Goal: Task Accomplishment & Management: Complete application form

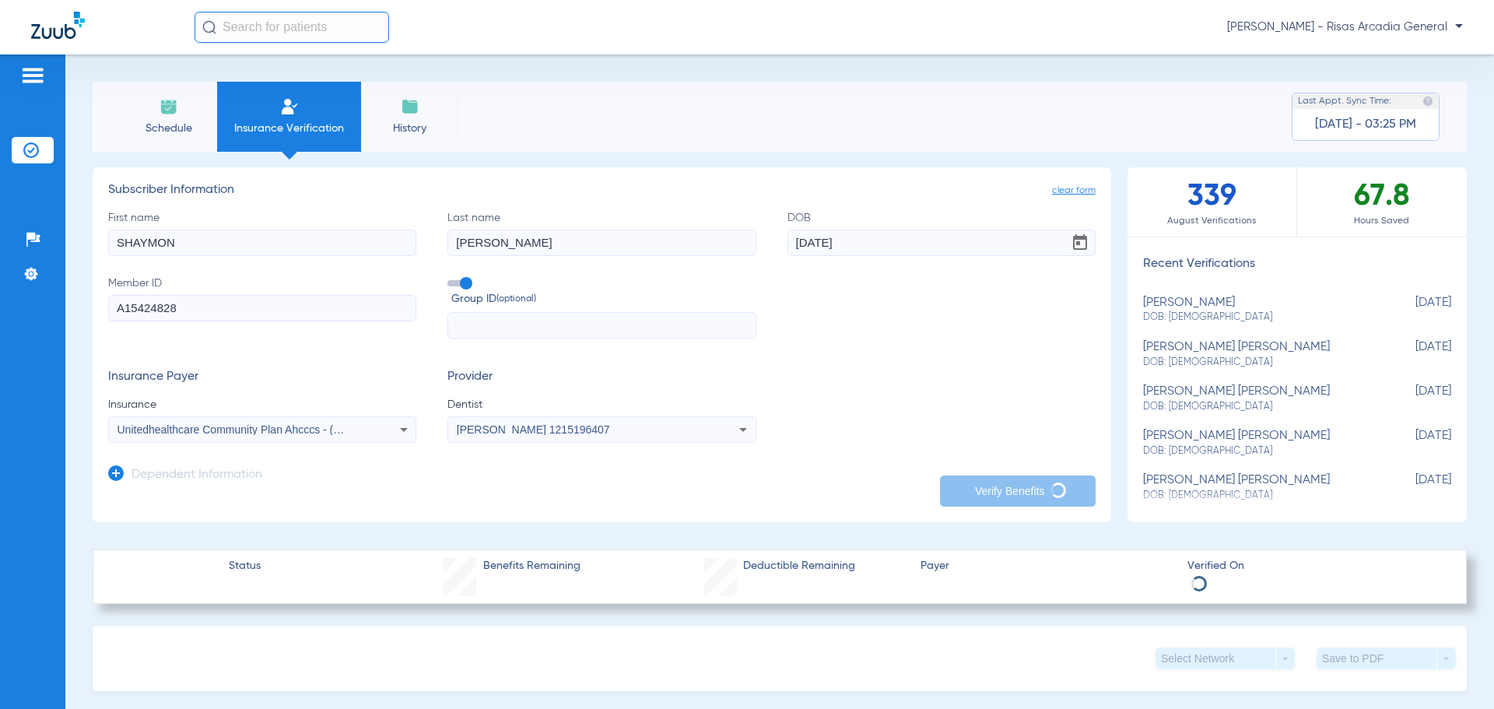
click at [156, 113] on li "Schedule" at bounding box center [168, 117] width 97 height 70
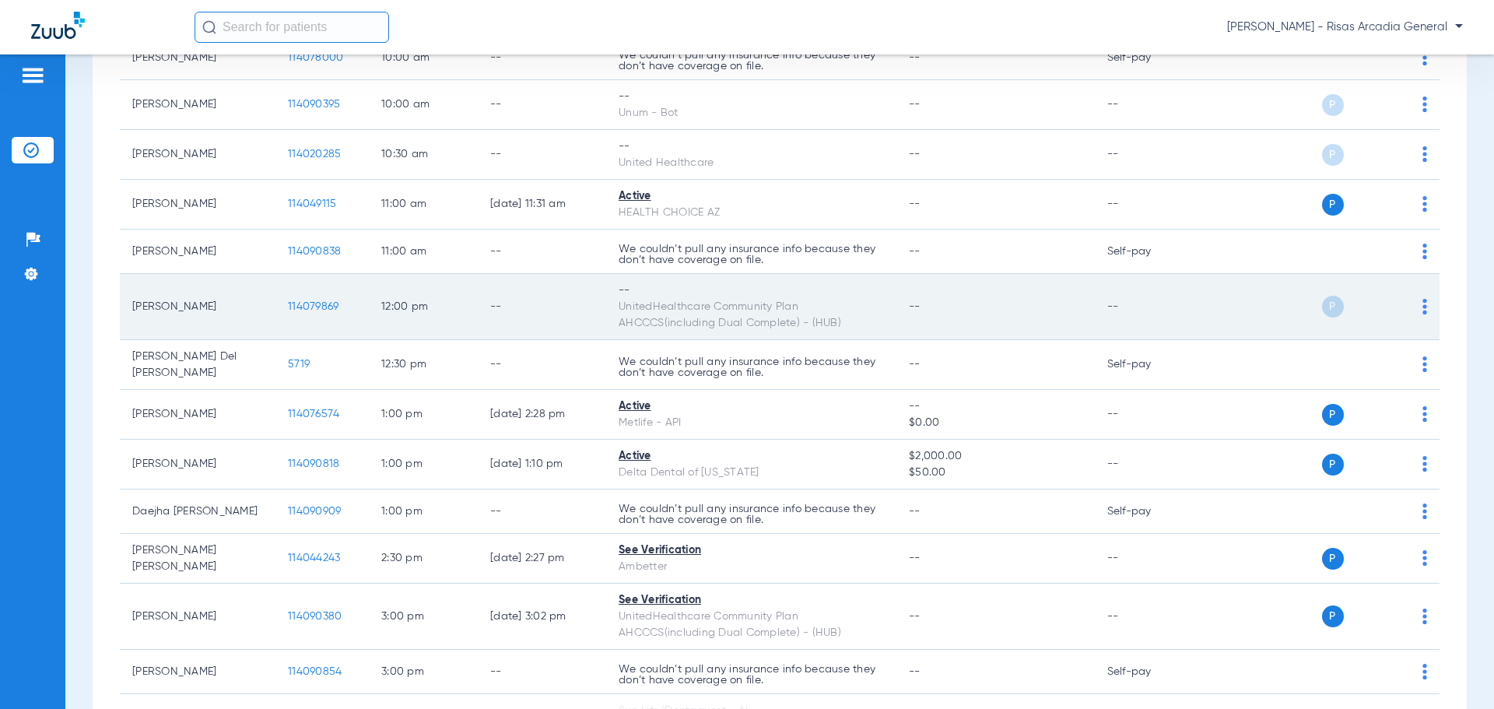
scroll to position [467, 0]
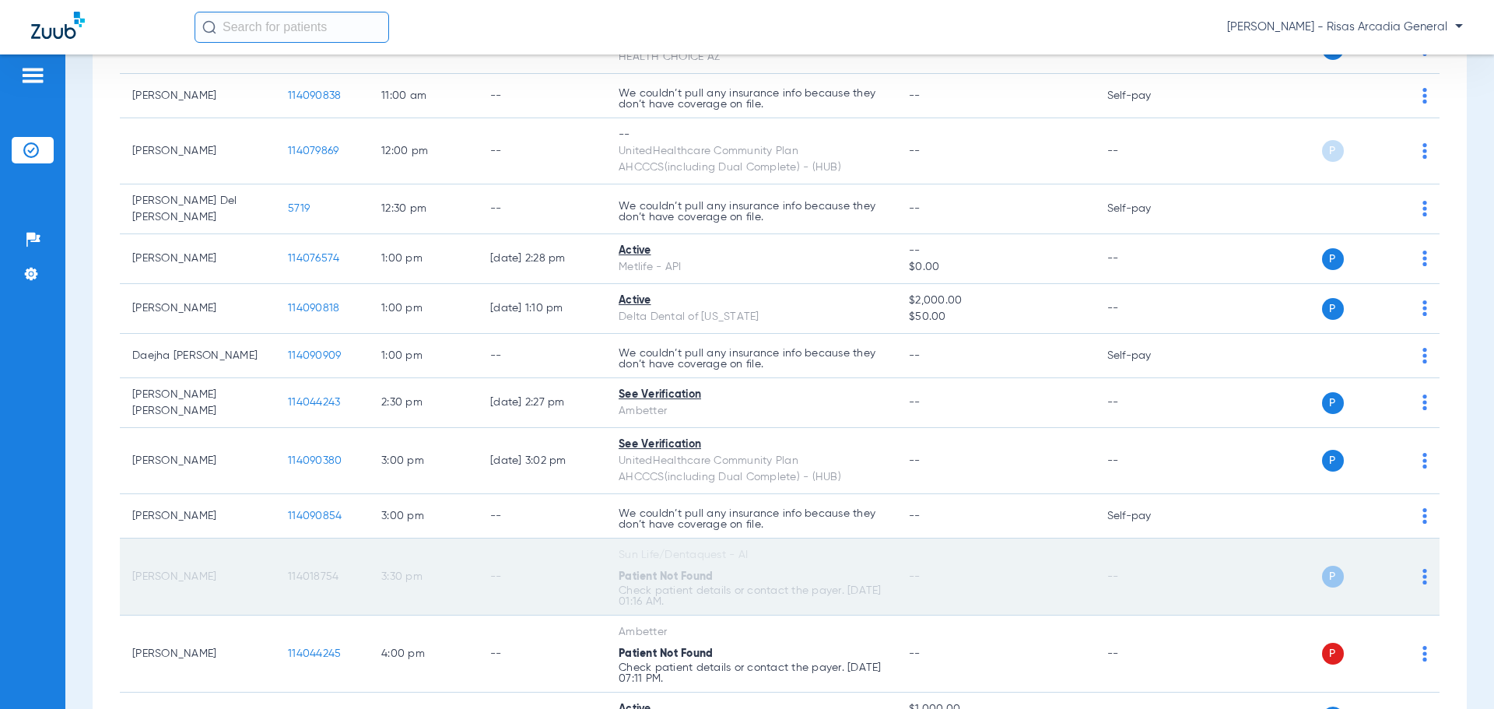
click at [389, 588] on td "3:30 PM" at bounding box center [423, 576] width 109 height 77
click at [1420, 576] on td "P S" at bounding box center [1320, 576] width 240 height 77
click at [1417, 575] on td "P S" at bounding box center [1320, 576] width 240 height 77
click at [1407, 572] on div "P S" at bounding box center [1314, 577] width 228 height 22
click at [1417, 576] on td "P S" at bounding box center [1320, 576] width 240 height 77
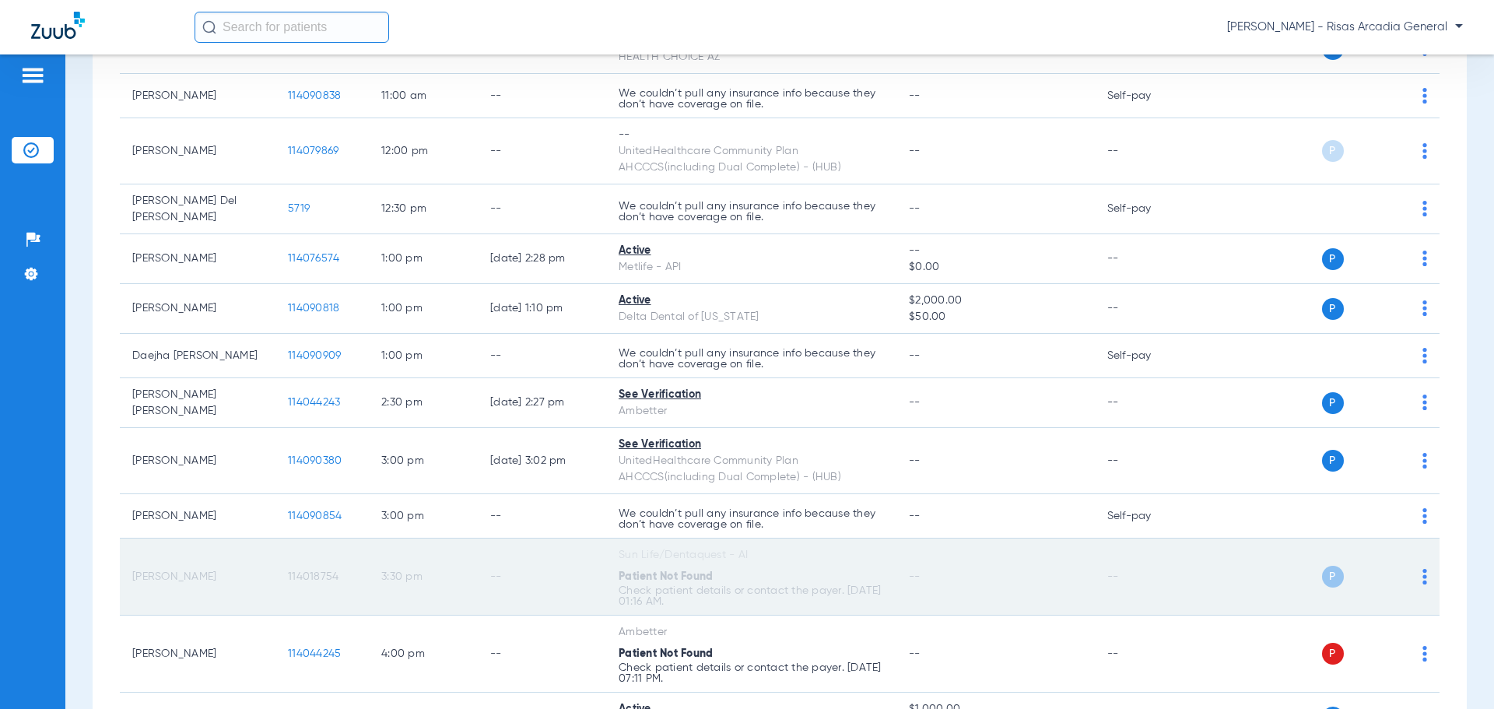
click at [1417, 576] on td "P S" at bounding box center [1320, 576] width 240 height 77
drag, startPoint x: 1334, startPoint y: 573, endPoint x: 1306, endPoint y: 570, distance: 28.2
click at [1332, 573] on div "P S" at bounding box center [1364, 577] width 85 height 22
click at [1306, 570] on div "P S" at bounding box center [1314, 577] width 228 height 22
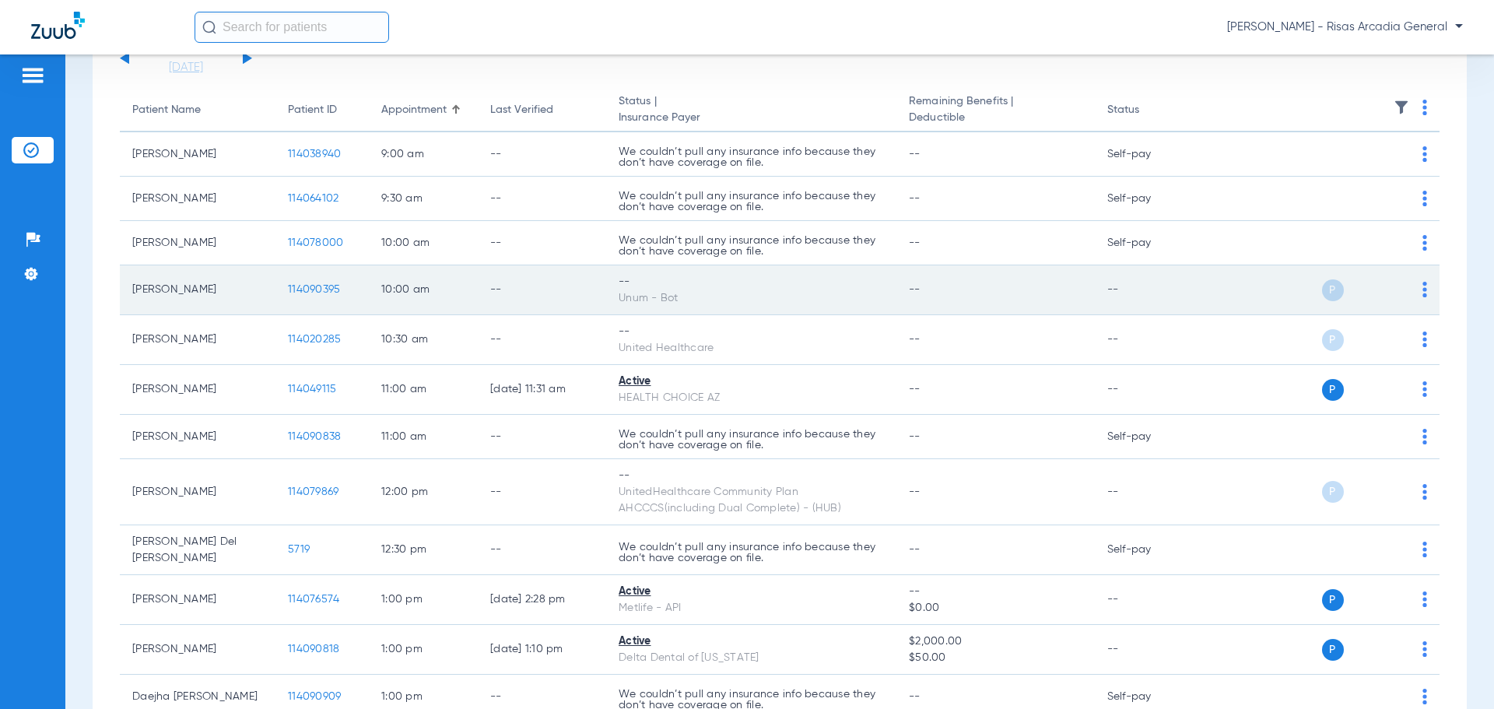
scroll to position [0, 0]
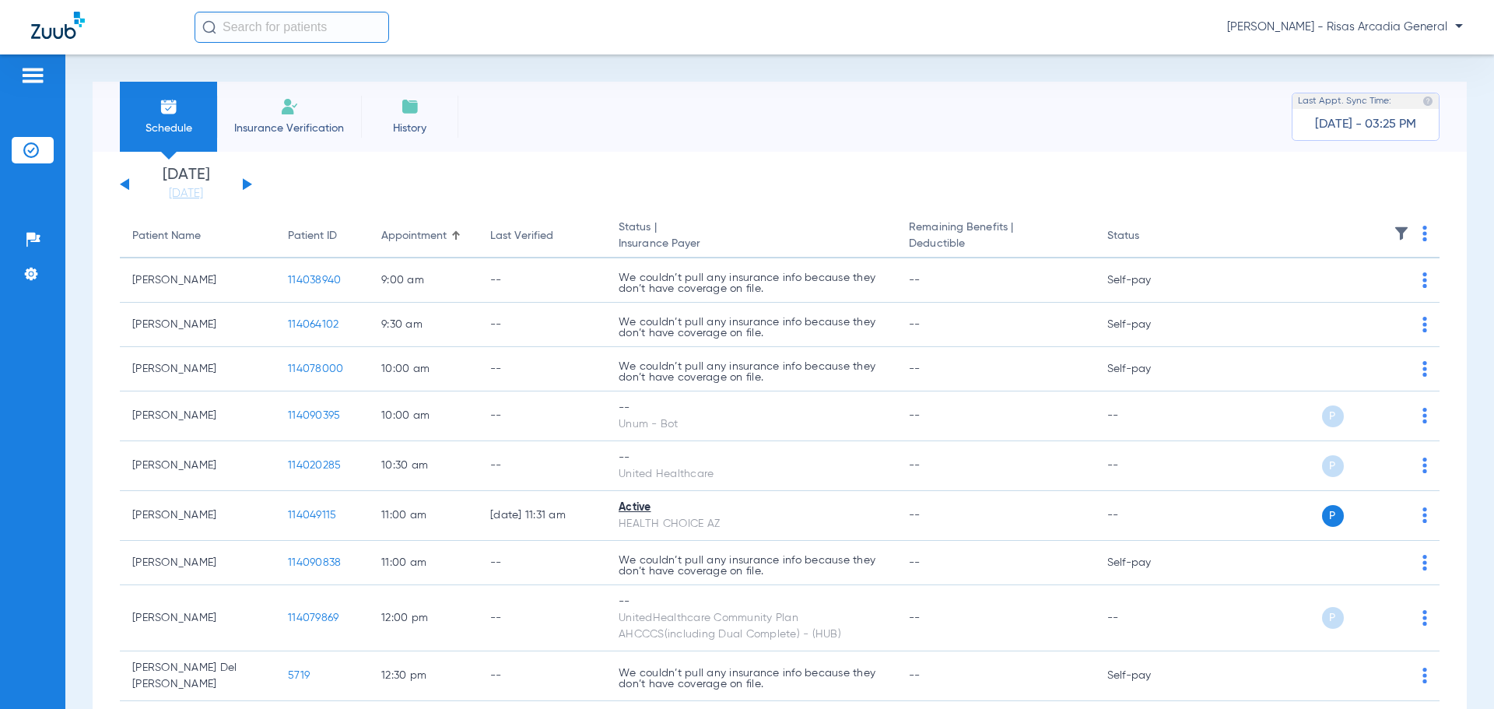
click at [279, 131] on span "Insurance Verification" at bounding box center [289, 129] width 121 height 16
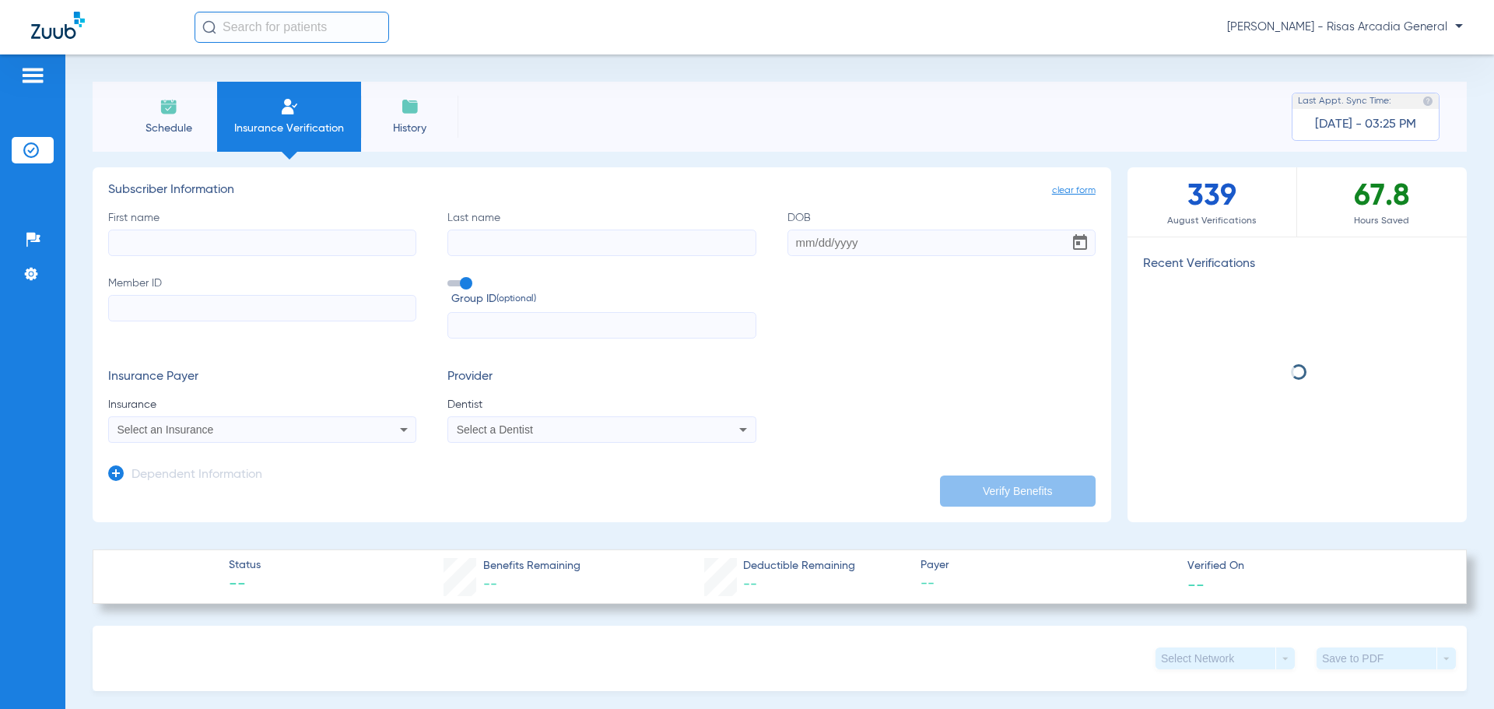
click at [267, 237] on input "First name" at bounding box center [262, 243] width 308 height 26
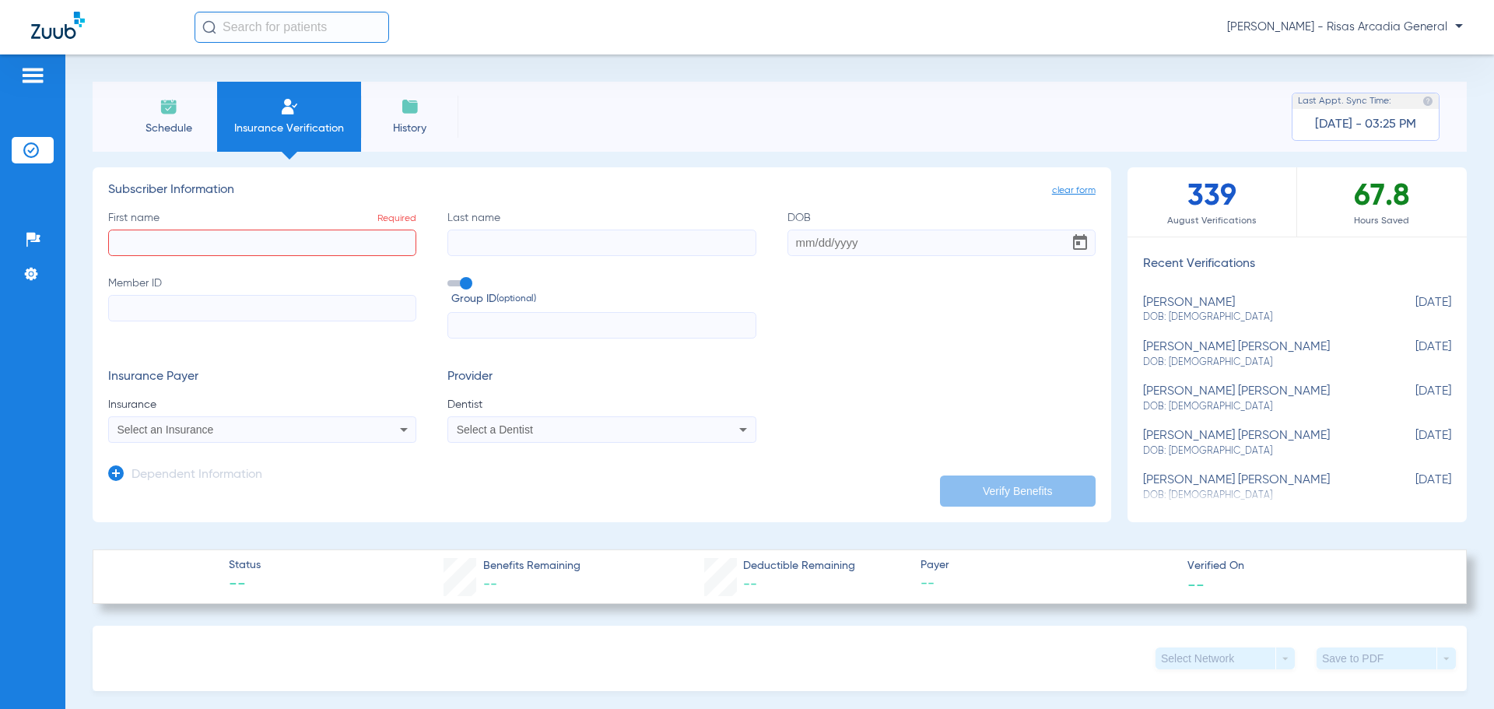
click at [209, 320] on input "Member ID" at bounding box center [262, 308] width 308 height 26
paste input "A54435450"
type input "A54435450"
click at [496, 312] on input "text" at bounding box center [601, 325] width 308 height 26
click at [792, 242] on input "DOB" at bounding box center [941, 243] width 308 height 26
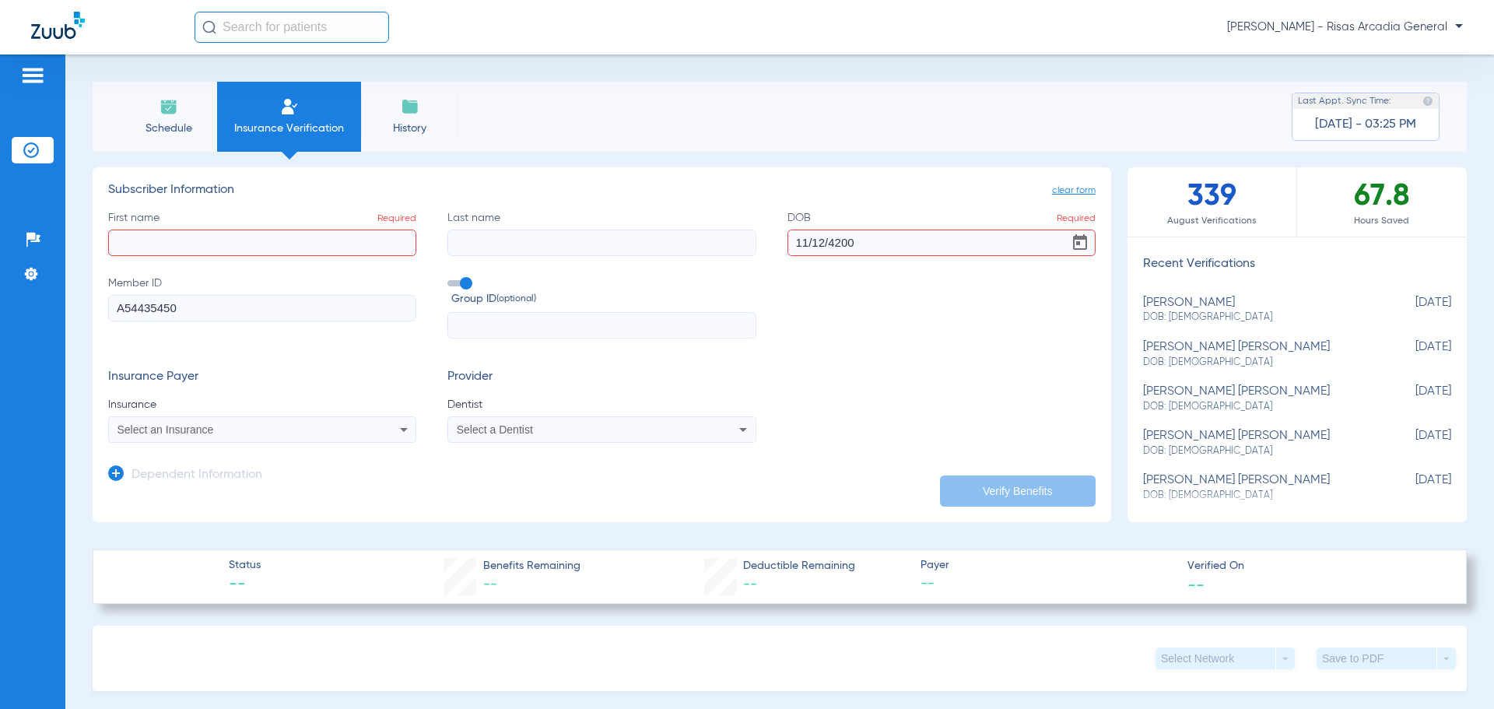
click at [842, 183] on h3 "Subscriber Information" at bounding box center [601, 191] width 987 height 16
drag, startPoint x: 881, startPoint y: 238, endPoint x: 710, endPoint y: 240, distance: 171.2
click at [710, 240] on div "First name Required Last name DOB Required 11/12/4200 Member ID A54435450 Group…" at bounding box center [601, 274] width 987 height 129
type input "[DATE]"
click at [803, 192] on h3 "Subscriber Information" at bounding box center [601, 191] width 987 height 16
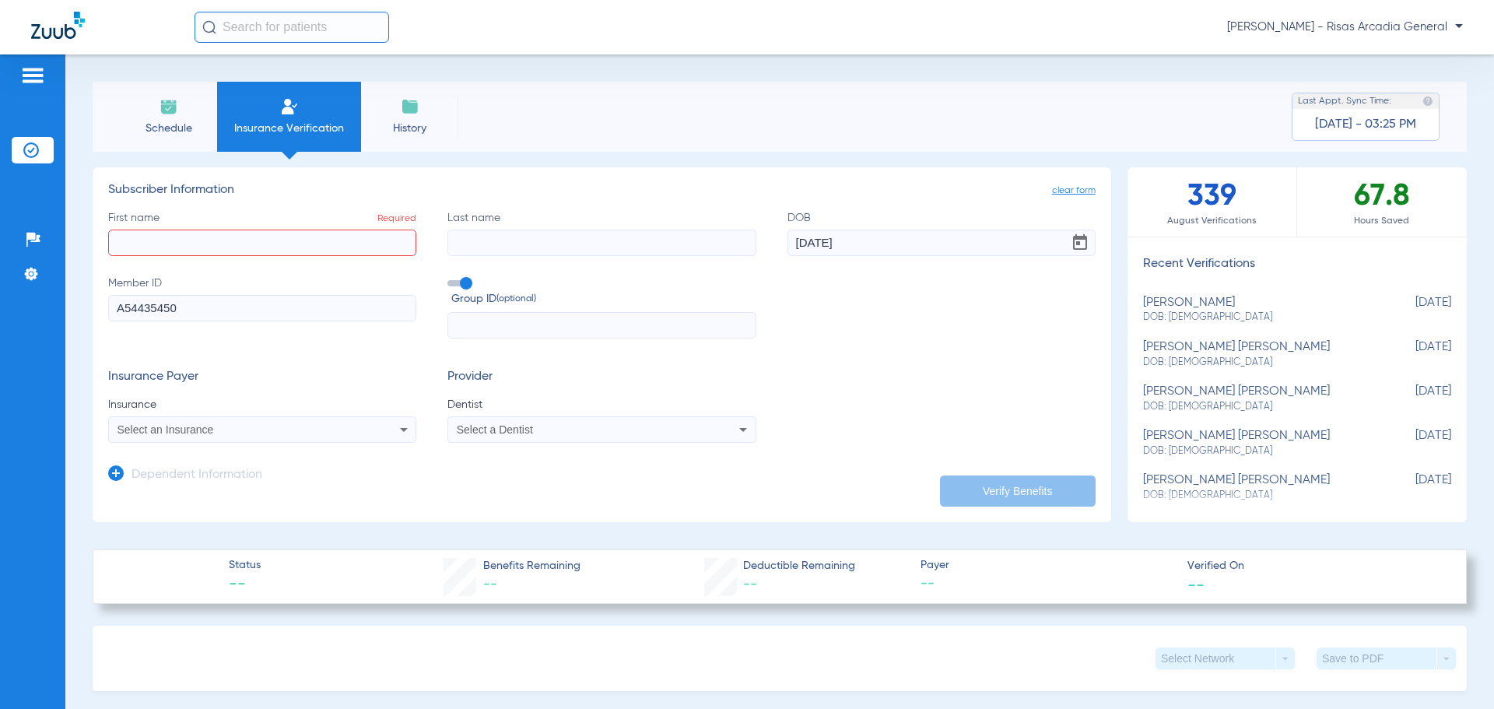
click at [283, 258] on div "First name Required Last name DOB [DEMOGRAPHIC_DATA] Member ID A54435450 Group …" at bounding box center [601, 274] width 987 height 129
click at [279, 244] on input "First name Required" at bounding box center [262, 243] width 308 height 26
type input "[PERSON_NAME]"
drag, startPoint x: 266, startPoint y: 410, endPoint x: 265, endPoint y: 419, distance: 9.4
click at [266, 413] on app-form-autocomplete "Insurance Select an Insurance" at bounding box center [262, 420] width 308 height 46
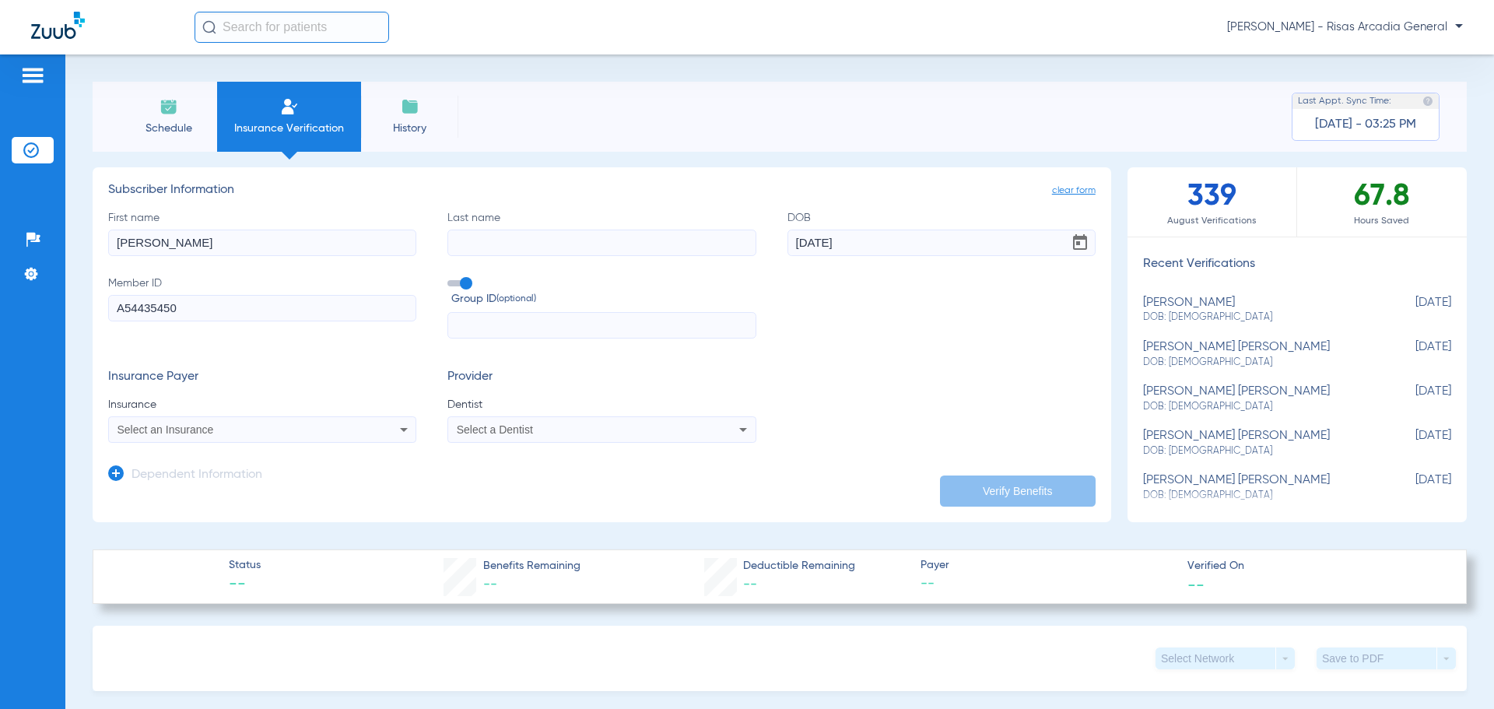
click at [265, 419] on mat-select "Select an Insurance" at bounding box center [262, 429] width 308 height 26
click at [263, 420] on div "Select an Insurance" at bounding box center [262, 429] width 307 height 19
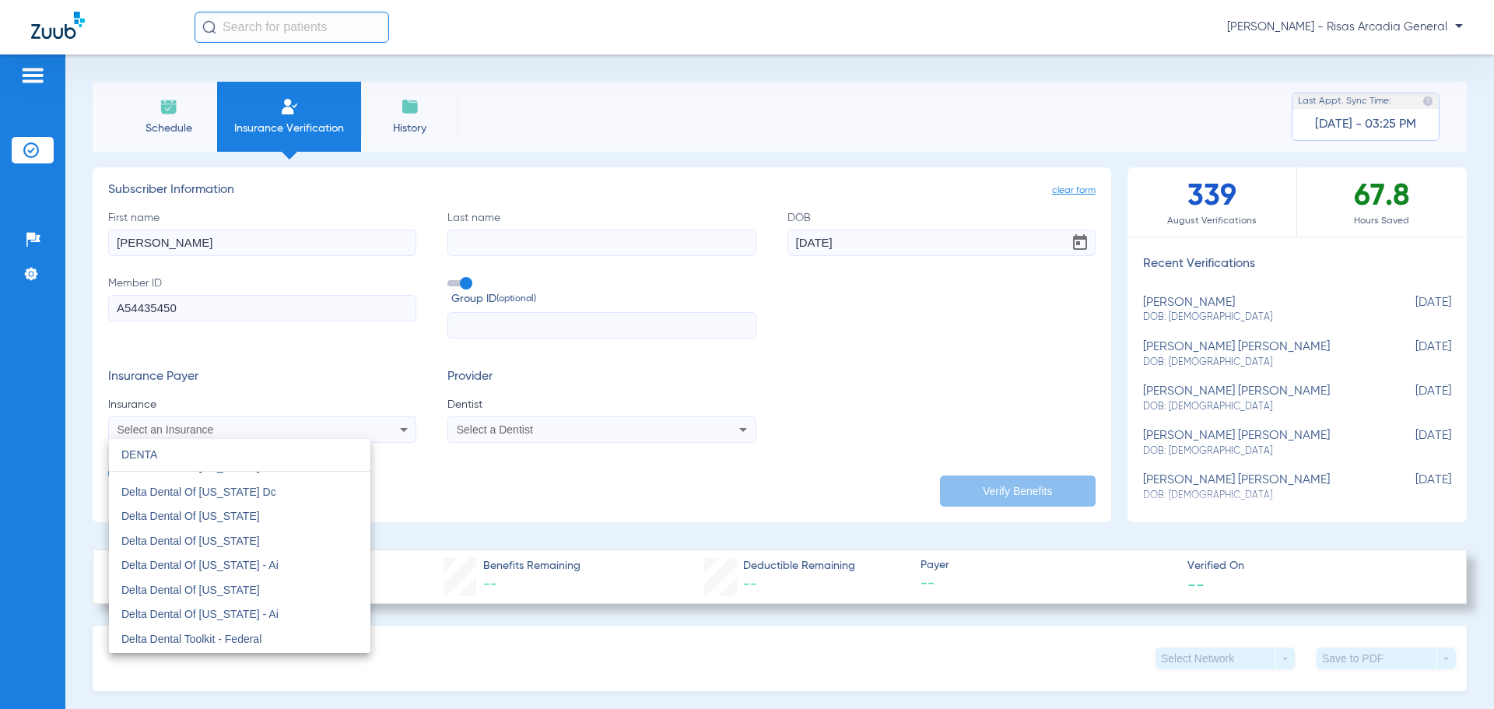
scroll to position [2179, 0]
type input "DENTA"
click at [223, 584] on span "Dentaquest - Medicaid" at bounding box center [175, 585] width 109 height 12
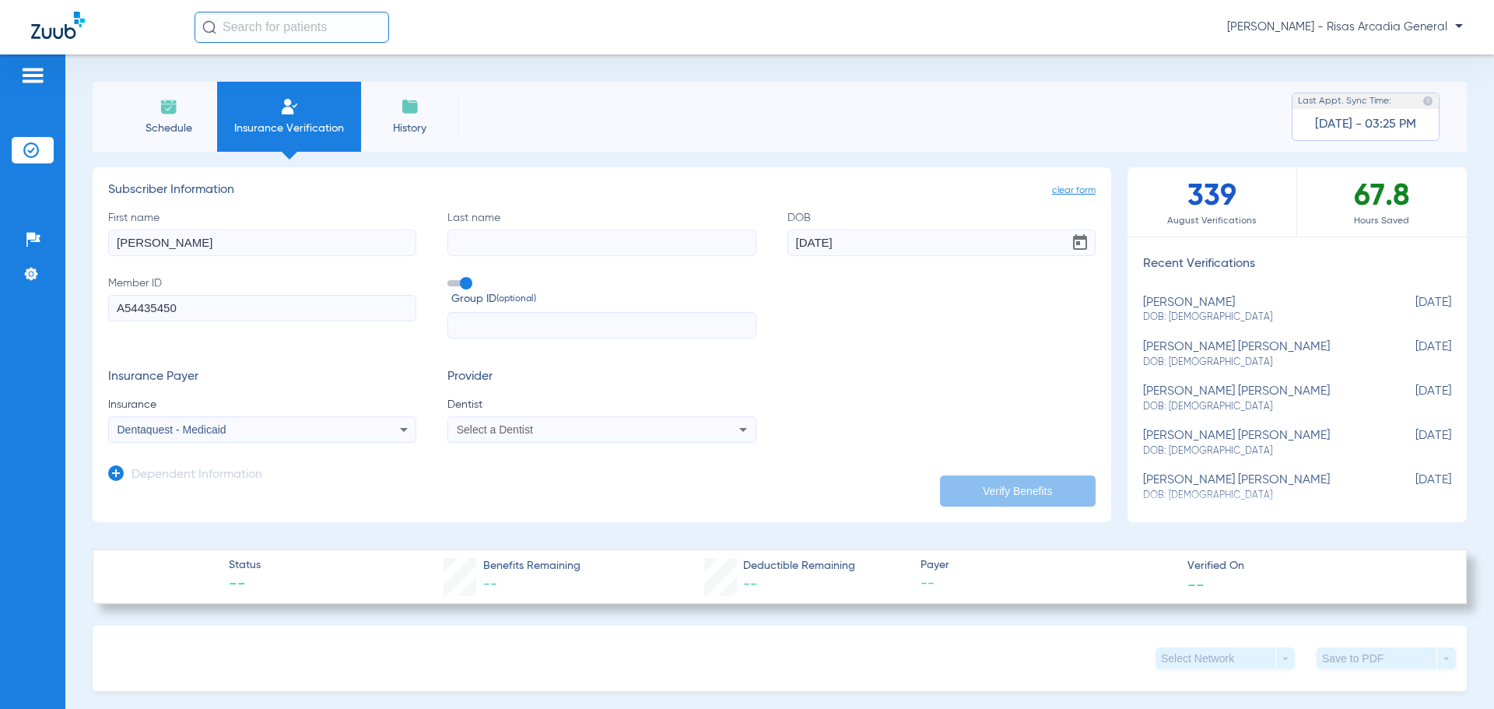
click at [925, 475] on app-dependent-form "Dependent Information" at bounding box center [601, 469] width 987 height 52
click at [629, 442] on mat-select "Select a Dentist" at bounding box center [601, 429] width 308 height 26
click at [624, 435] on div "Select a Dentist" at bounding box center [573, 429] width 233 height 11
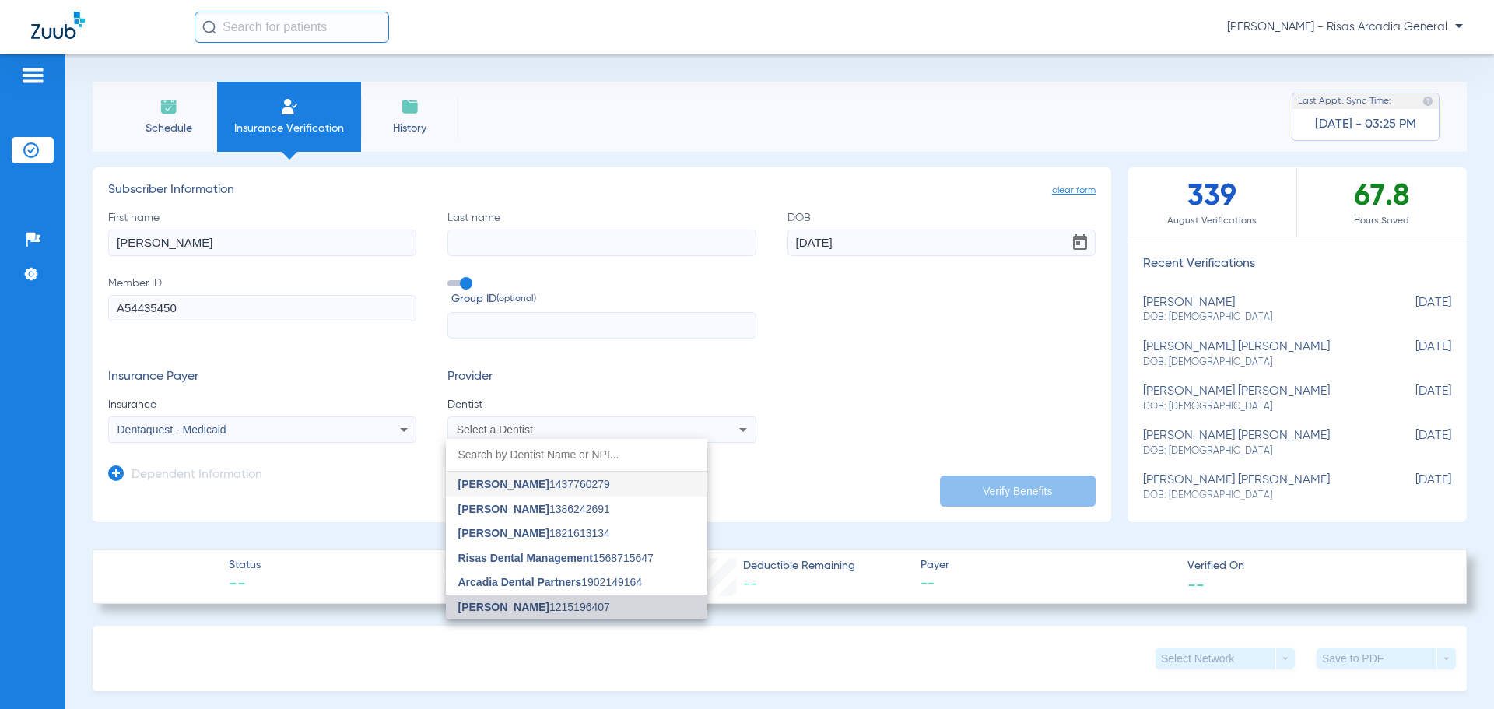
click at [505, 599] on mat-option "[PERSON_NAME] 1215196407" at bounding box center [576, 606] width 261 height 25
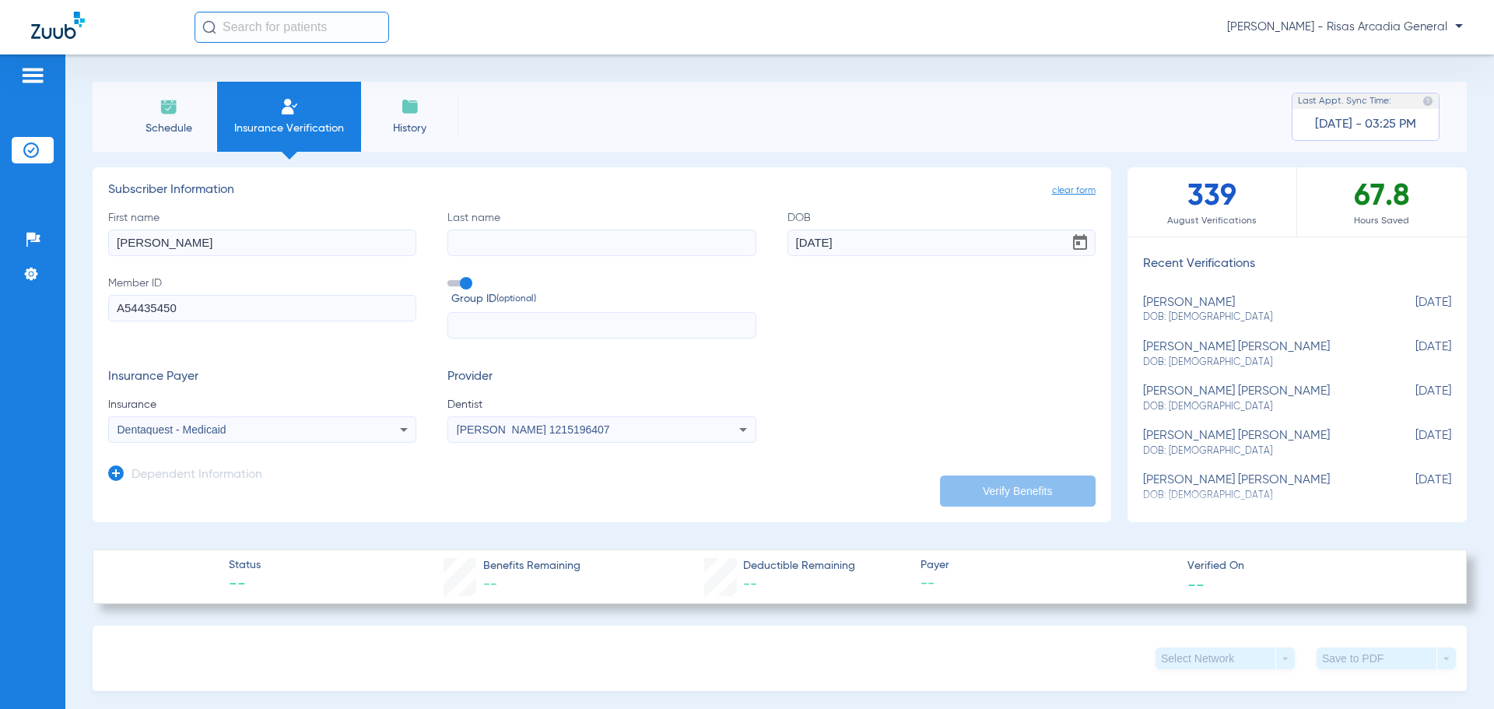
click at [543, 251] on input "Last name" at bounding box center [601, 243] width 308 height 26
type input "[PERSON_NAME]"
click at [1004, 514] on app-manual-verification-form "clear form Subscriber Information First name [PERSON_NAME] Last name [PERSON_NA…" at bounding box center [602, 344] width 1018 height 355
click at [1001, 497] on button "Verify Benefits" at bounding box center [1018, 490] width 156 height 31
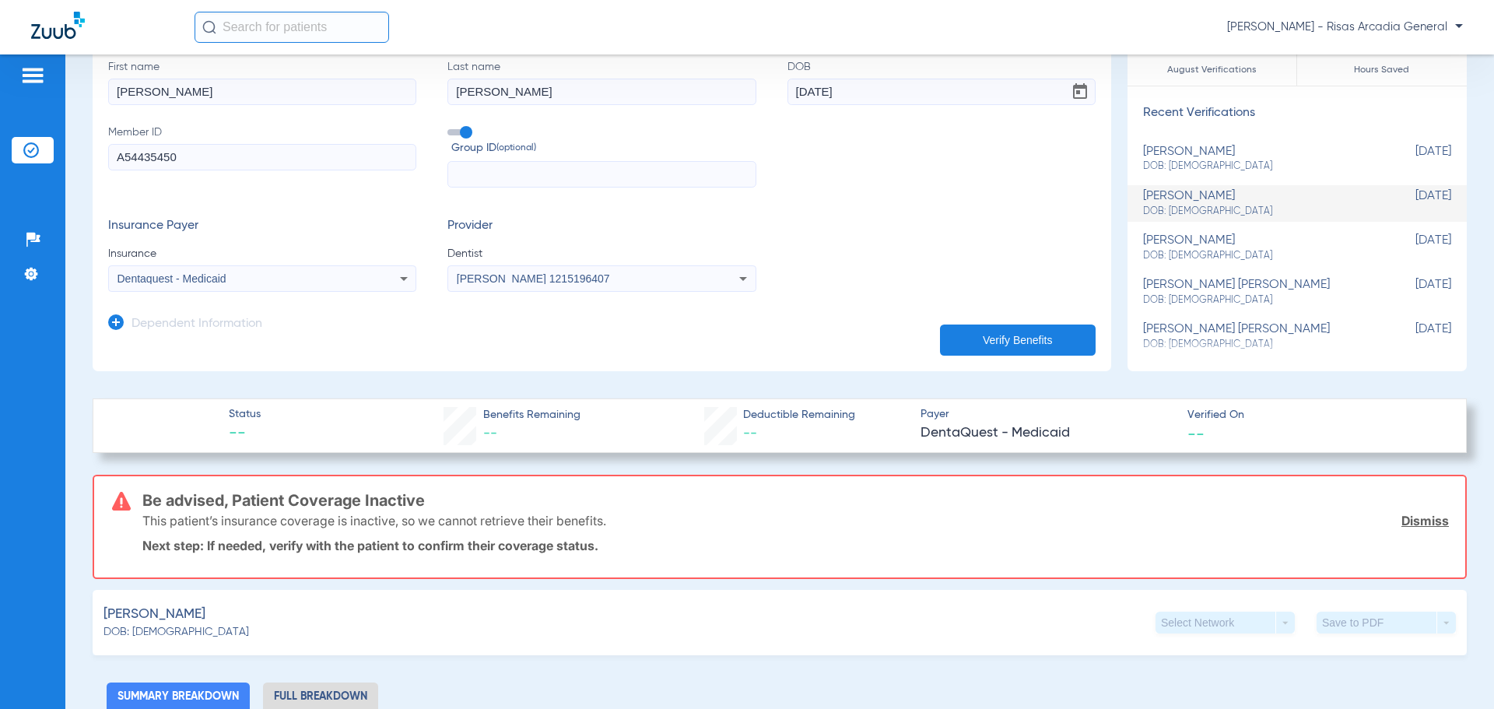
scroll to position [175, 0]
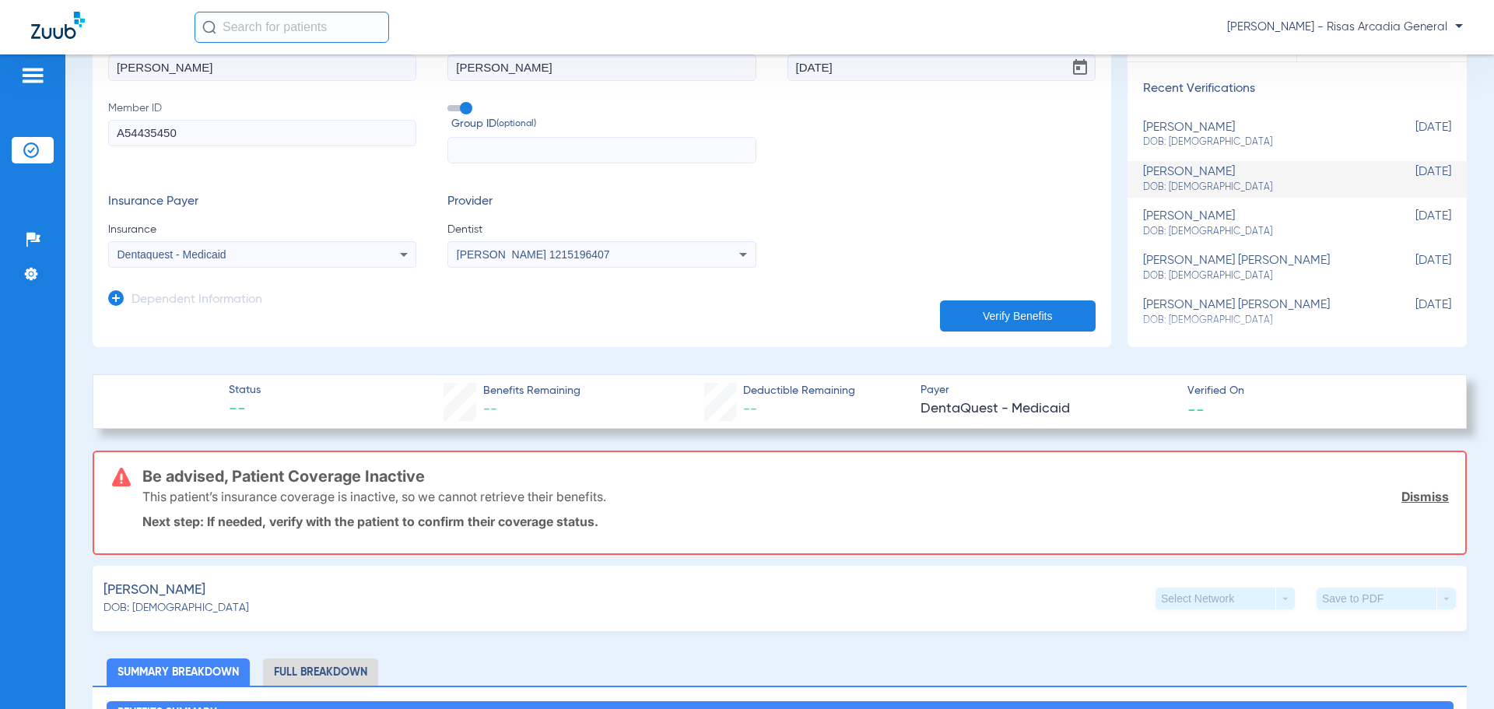
click at [1407, 496] on link "Dismiss" at bounding box center [1424, 497] width 47 height 16
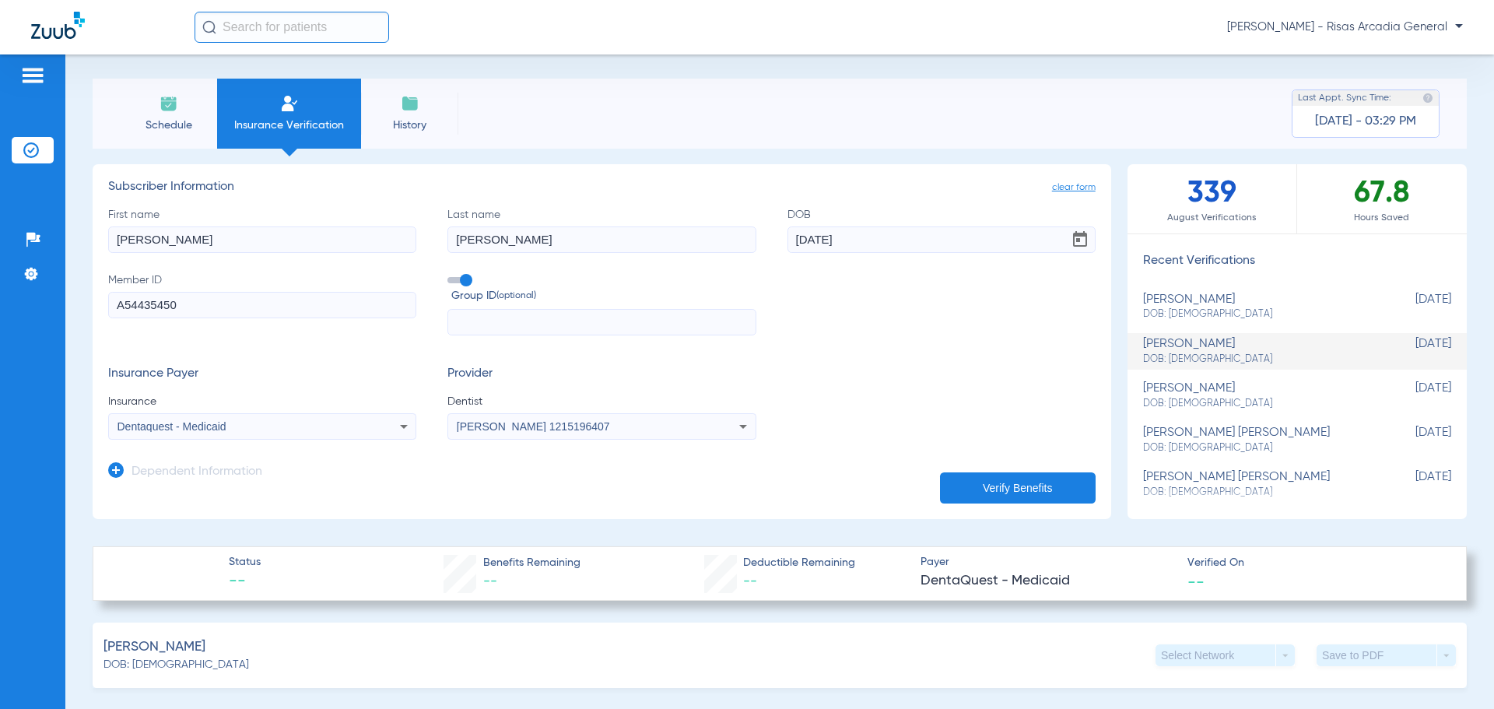
scroll to position [0, 0]
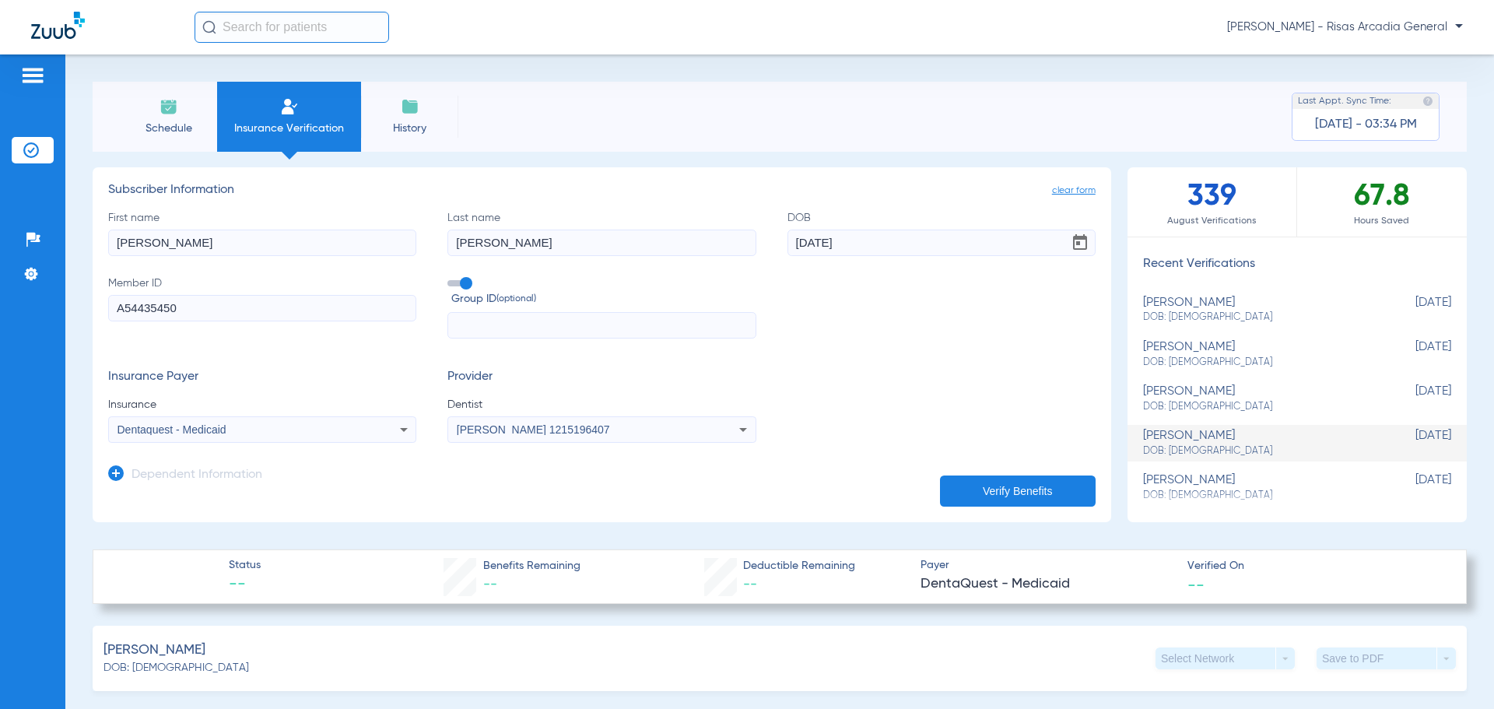
click at [377, 99] on li "History" at bounding box center [409, 117] width 97 height 70
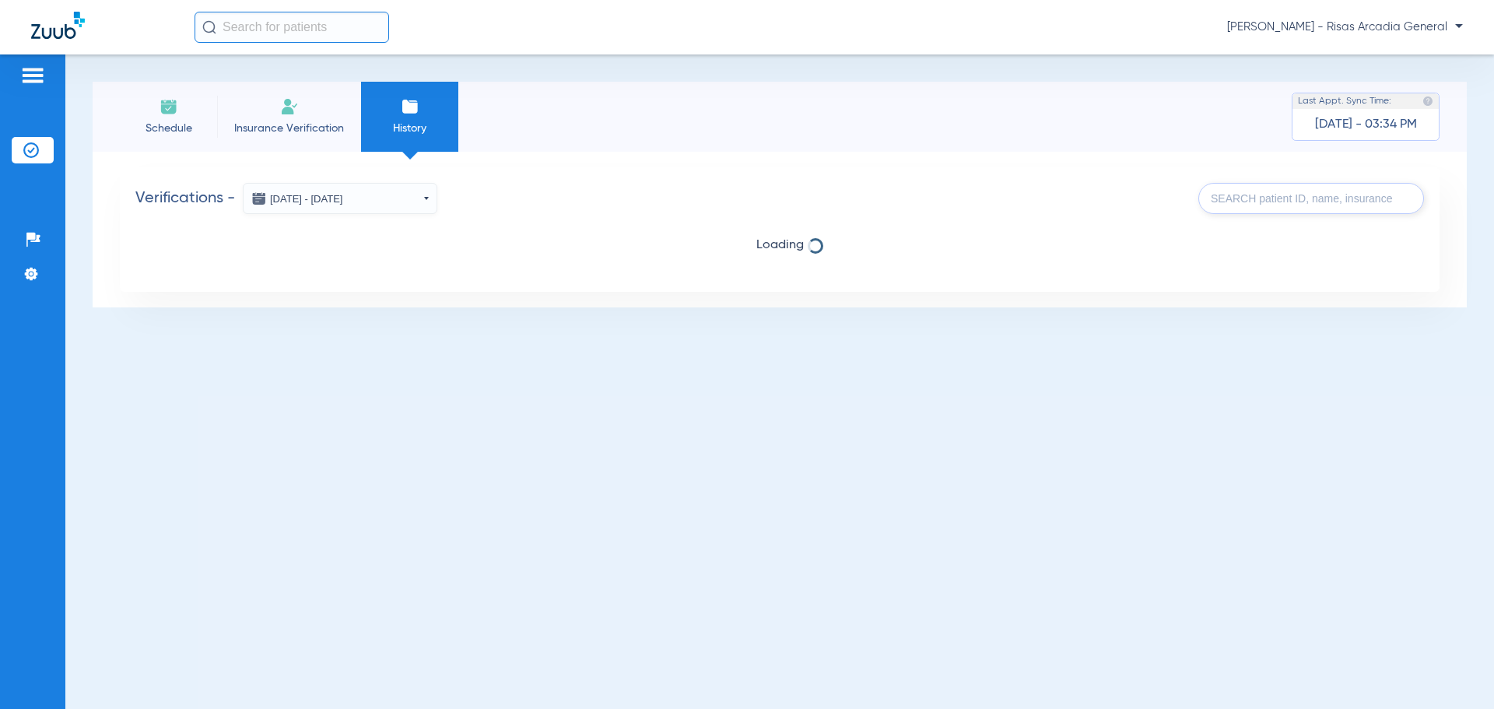
click at [1316, 185] on input "text" at bounding box center [1311, 198] width 226 height 31
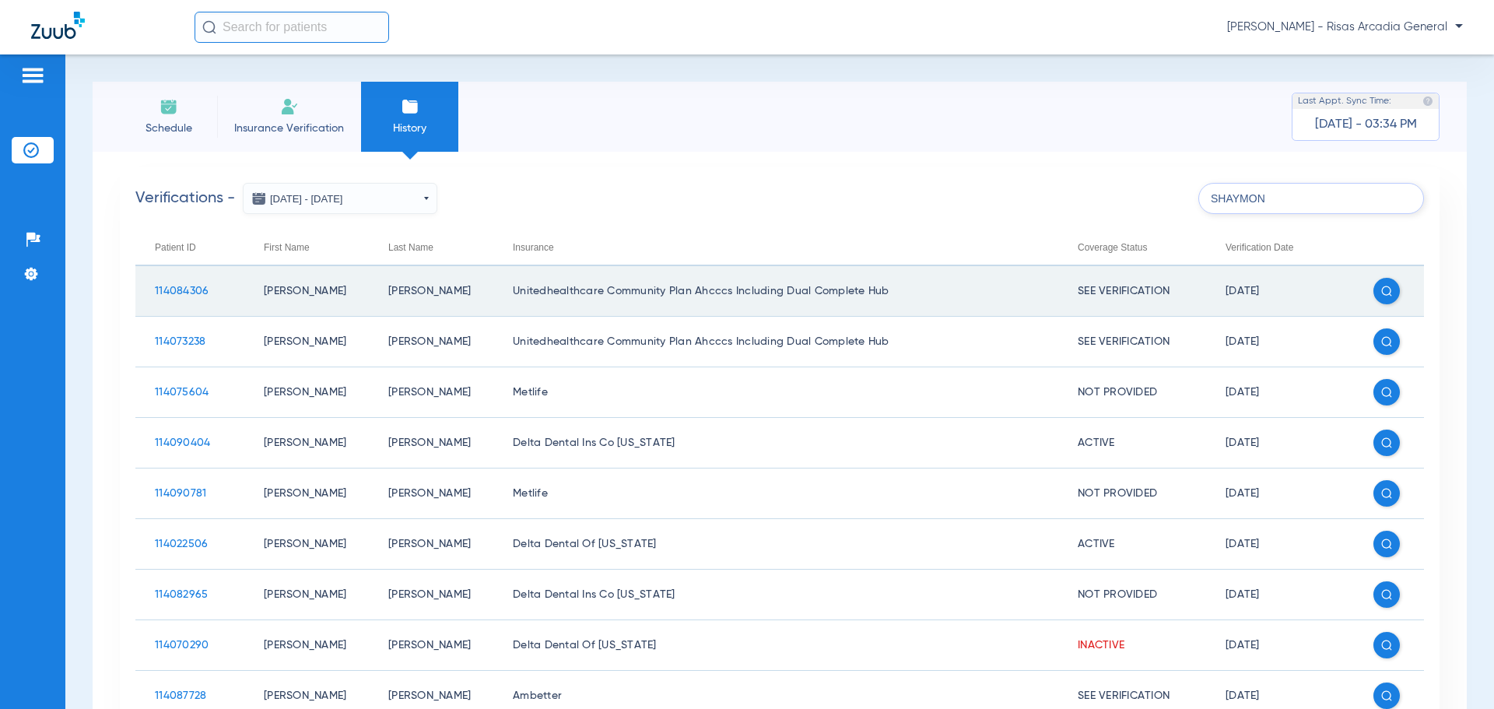
type input "SHAYMON"
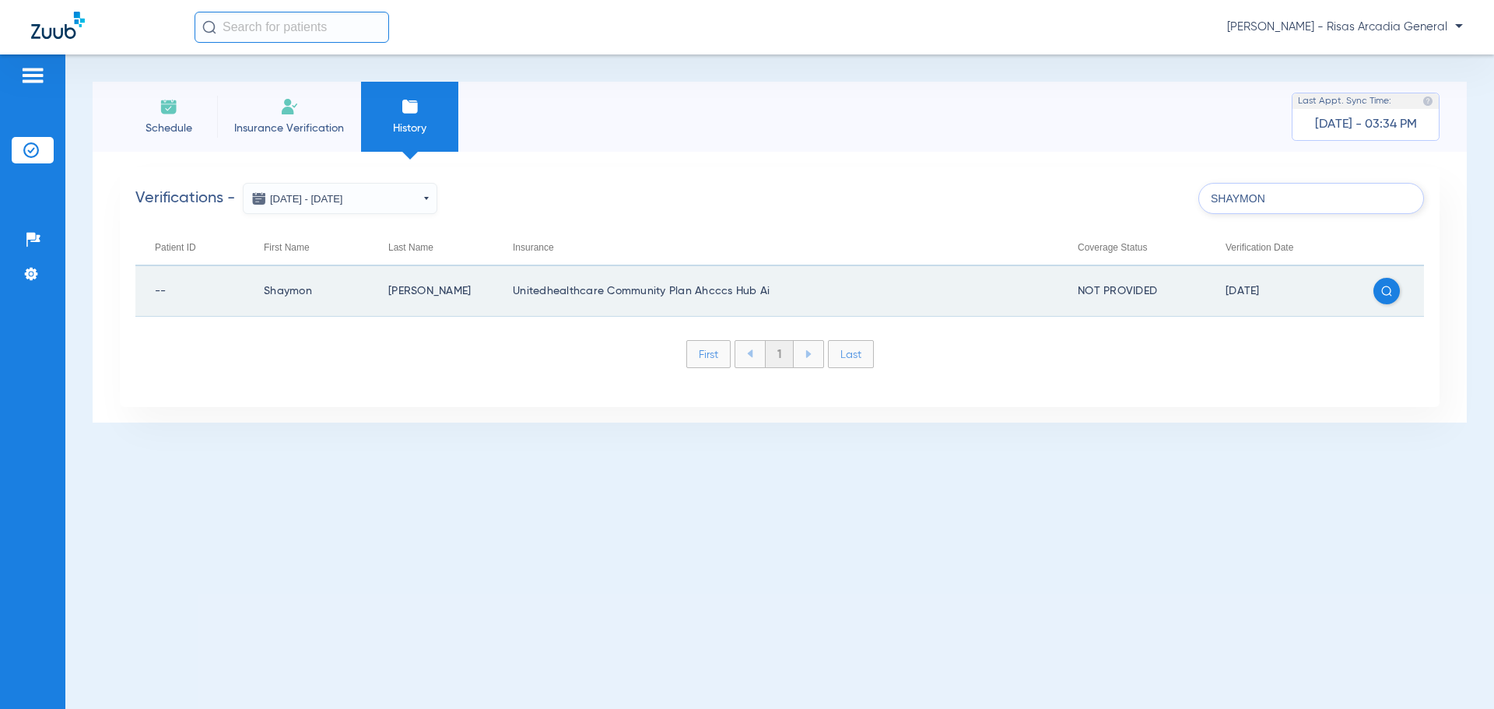
click at [657, 302] on td "Unitedhealthcare Community Plan Ahcccs Hub Ai" at bounding box center [775, 291] width 565 height 51
click at [1386, 286] on span at bounding box center [1386, 291] width 26 height 26
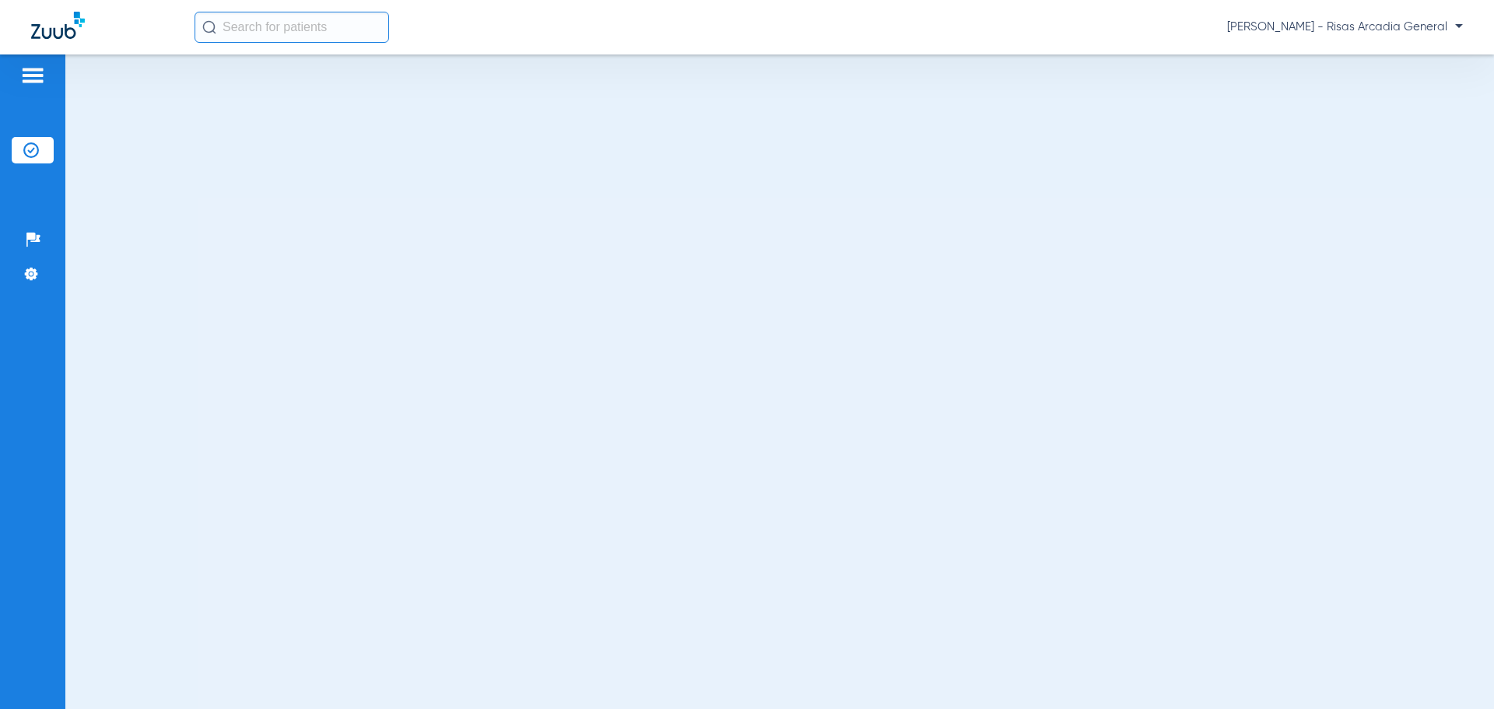
click at [37, 87] on div at bounding box center [32, 77] width 25 height 23
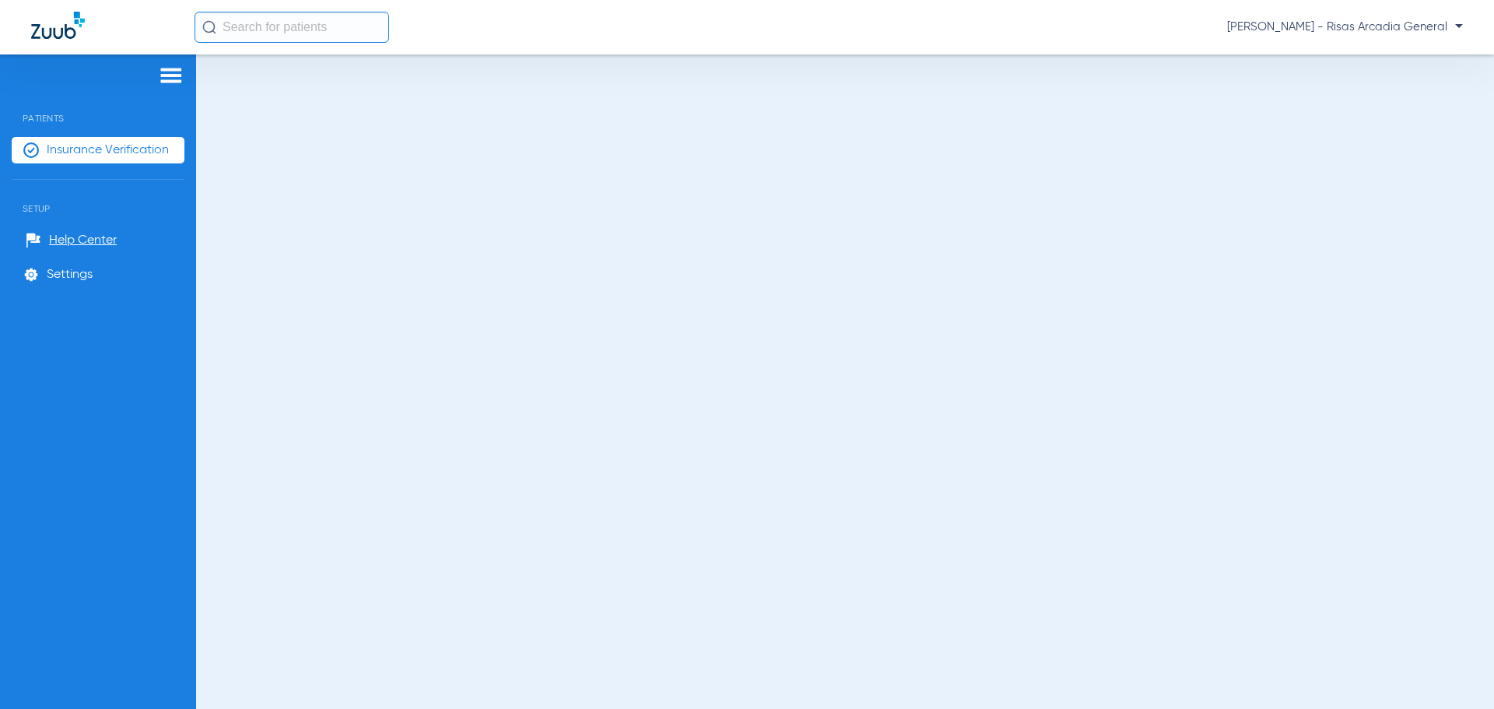
click at [113, 155] on span "Insurance Verification" at bounding box center [108, 150] width 122 height 16
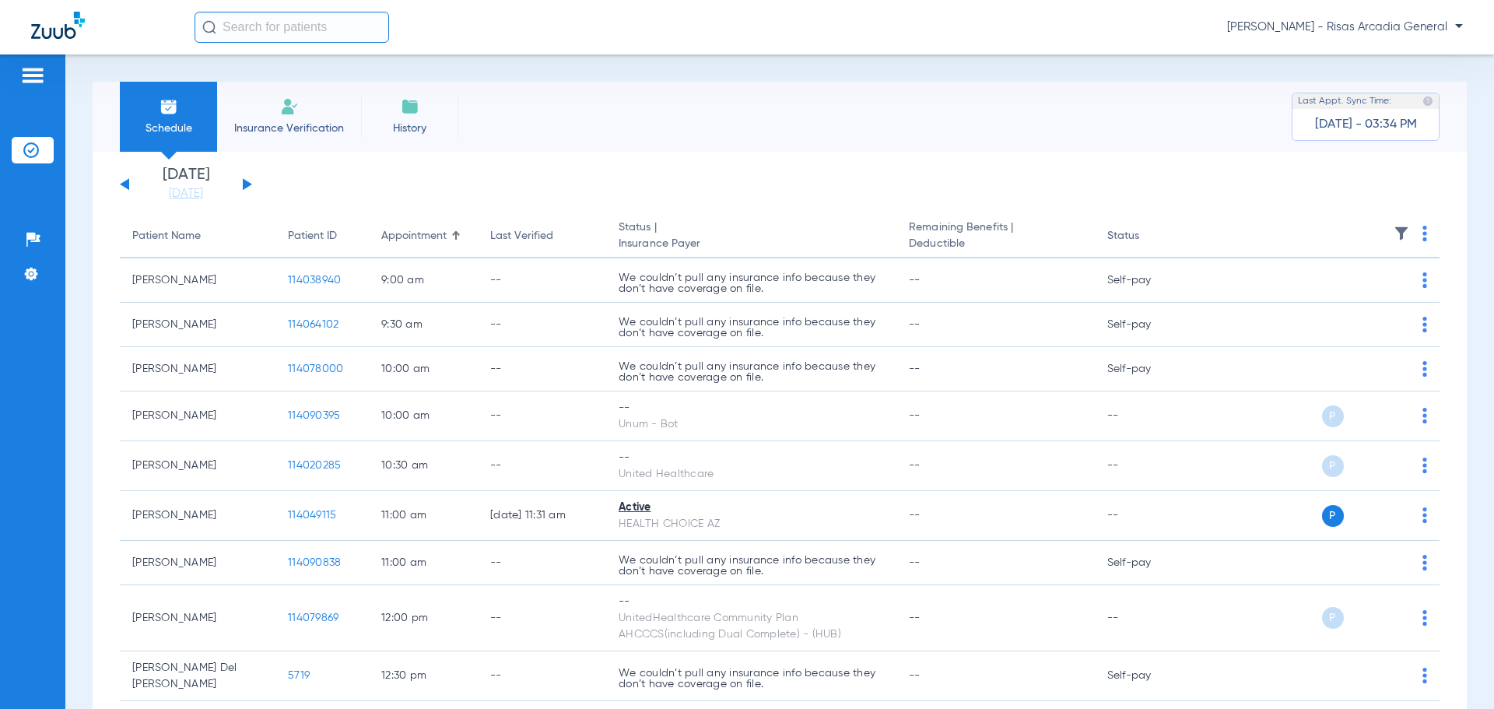
click at [307, 119] on li "Insurance Verification" at bounding box center [289, 117] width 144 height 70
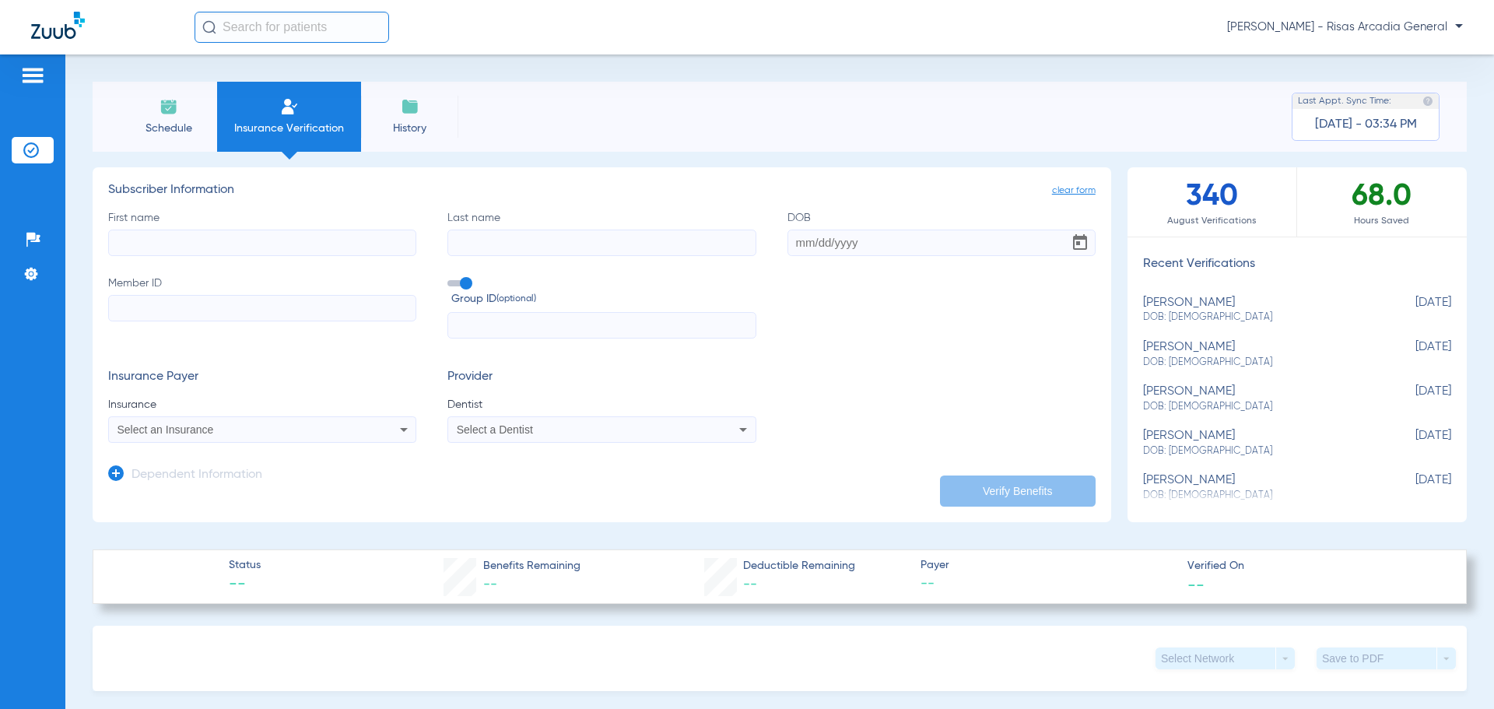
click at [177, 250] on input "First name" at bounding box center [262, 243] width 308 height 26
click at [176, 314] on input "Member ID" at bounding box center [262, 308] width 308 height 26
paste input "A15424828"
type input "A15424828"
click at [223, 503] on app-manual-verification-form "clear form Subscriber Information First name Required Last name DOB Member ID A…" at bounding box center [602, 344] width 1018 height 355
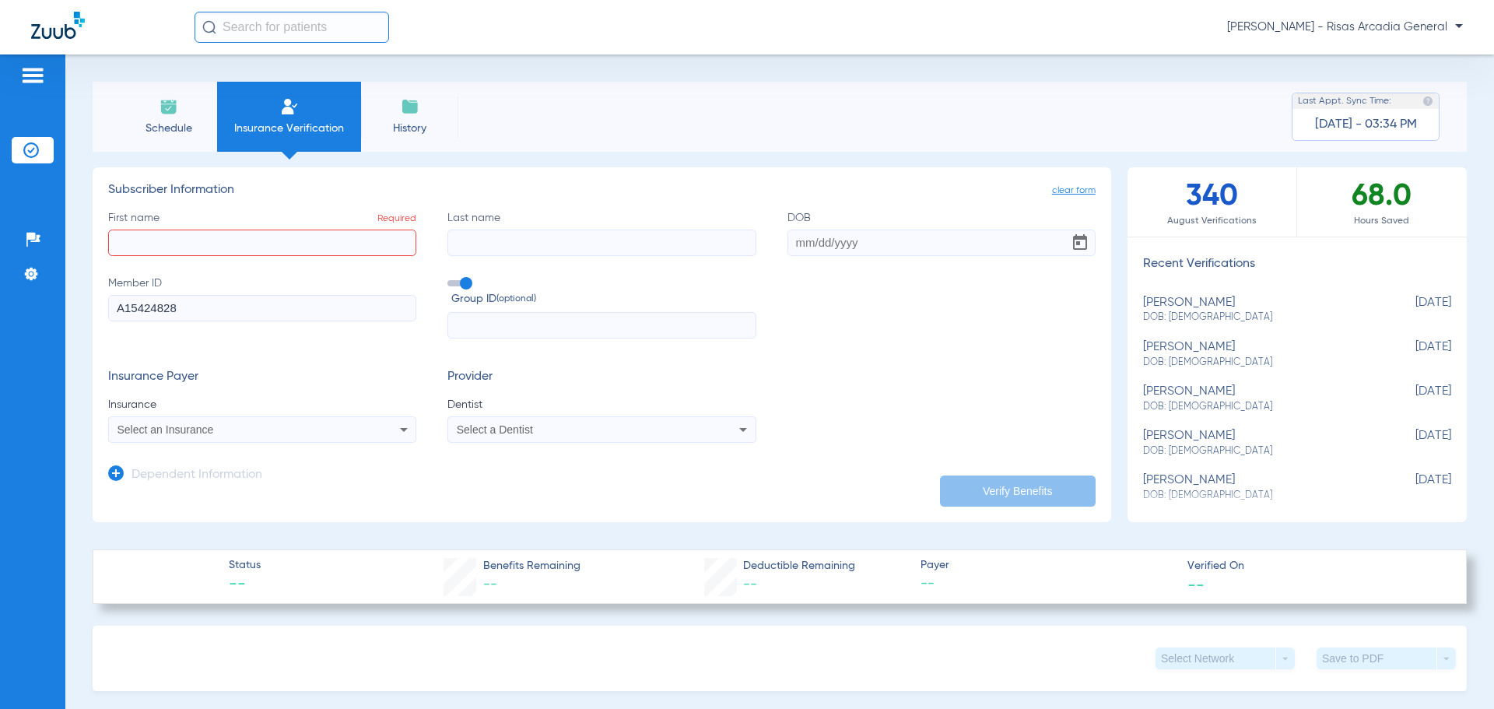
click at [190, 255] on input "First name Required" at bounding box center [262, 243] width 308 height 26
type input "SHAYMON"
click at [475, 244] on input "Last name" at bounding box center [601, 243] width 308 height 26
click at [556, 447] on app-dependent-form "Dependent Information" at bounding box center [601, 469] width 987 height 52
click at [551, 439] on div "Select a Dentist" at bounding box center [601, 429] width 307 height 19
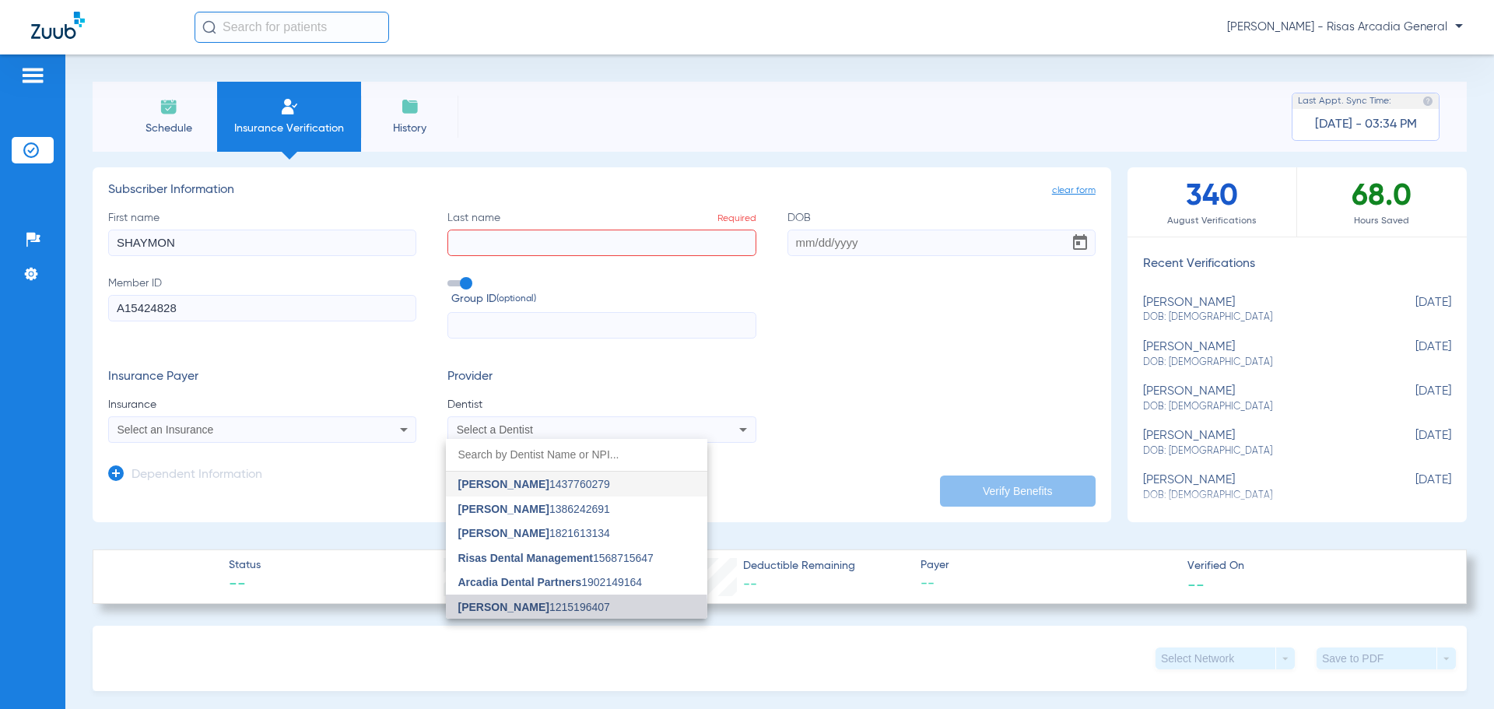
click at [526, 609] on span "[PERSON_NAME] 1215196407" at bounding box center [534, 606] width 152 height 11
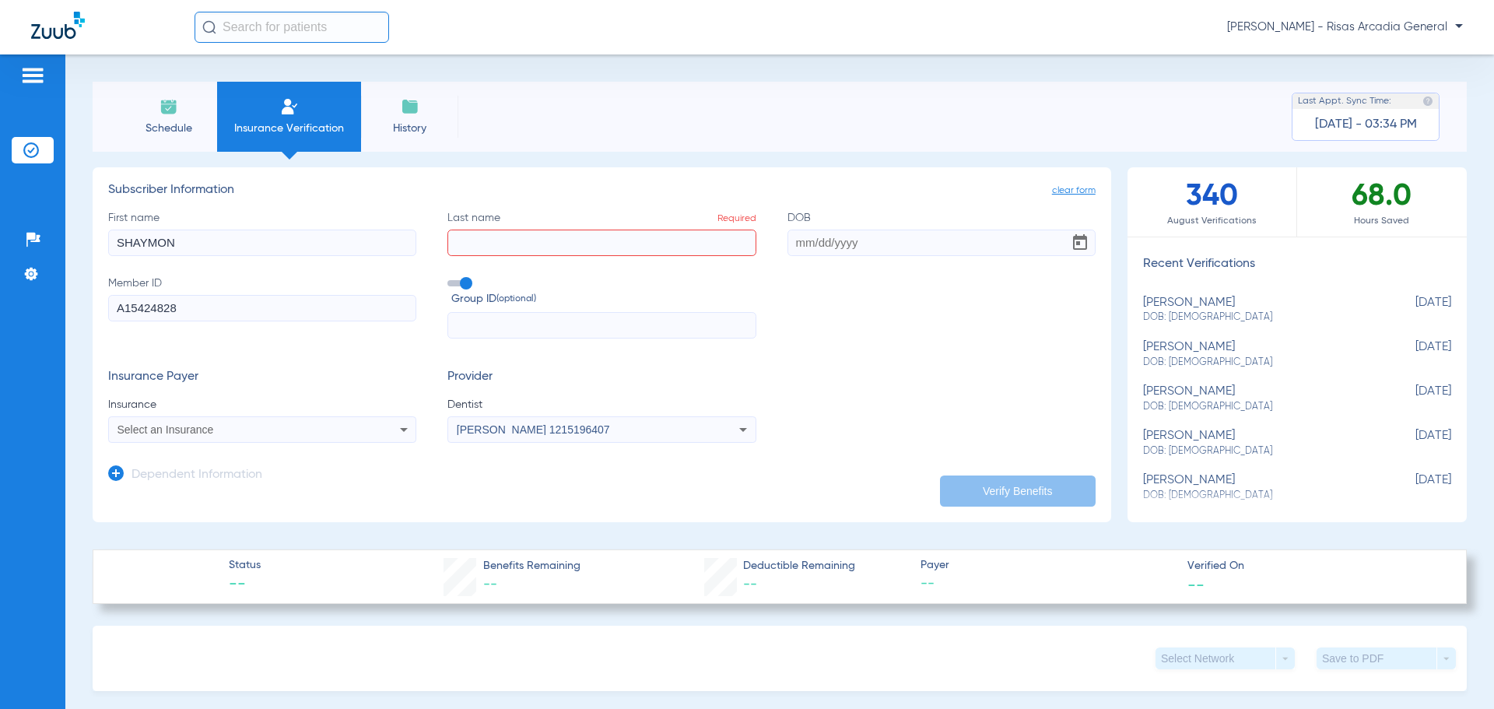
click at [791, 254] on input "DOB" at bounding box center [941, 243] width 308 height 26
type input "03/23/1984"
click at [835, 344] on form "First name SHAYMON Last name Required DOB 03/23/1984 Member ID A15424828 Group …" at bounding box center [601, 326] width 987 height 233
click at [465, 250] on input "Last name Required" at bounding box center [601, 243] width 308 height 26
type input "[PERSON_NAME]"
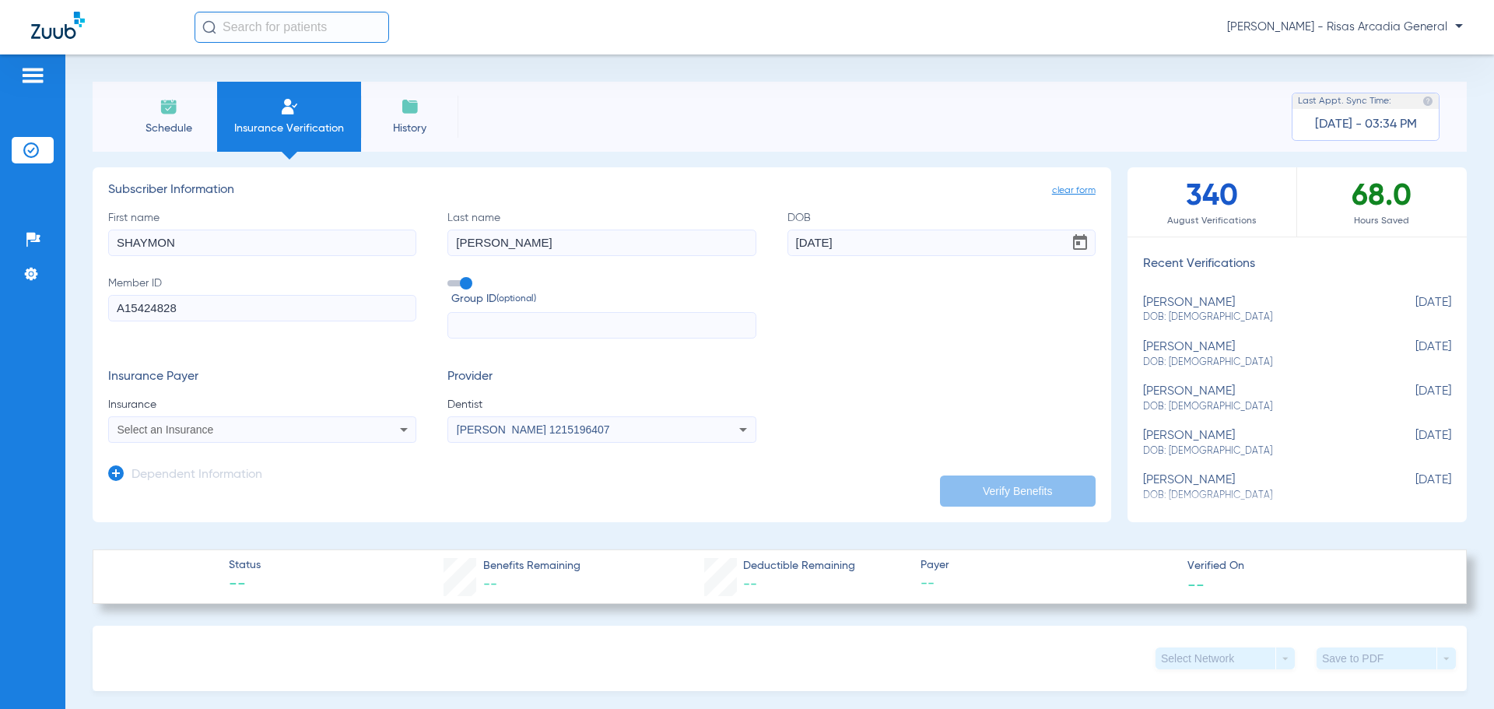
click at [858, 369] on form "First name SHAYMON Last name ROBINSON DOB 03/23/1984 Member ID A15424828 Group …" at bounding box center [601, 326] width 987 height 233
click at [313, 415] on app-form-autocomplete "Insurance Select an Insurance" at bounding box center [262, 420] width 308 height 46
click at [275, 434] on div "Select an Insurance" at bounding box center [233, 429] width 233 height 11
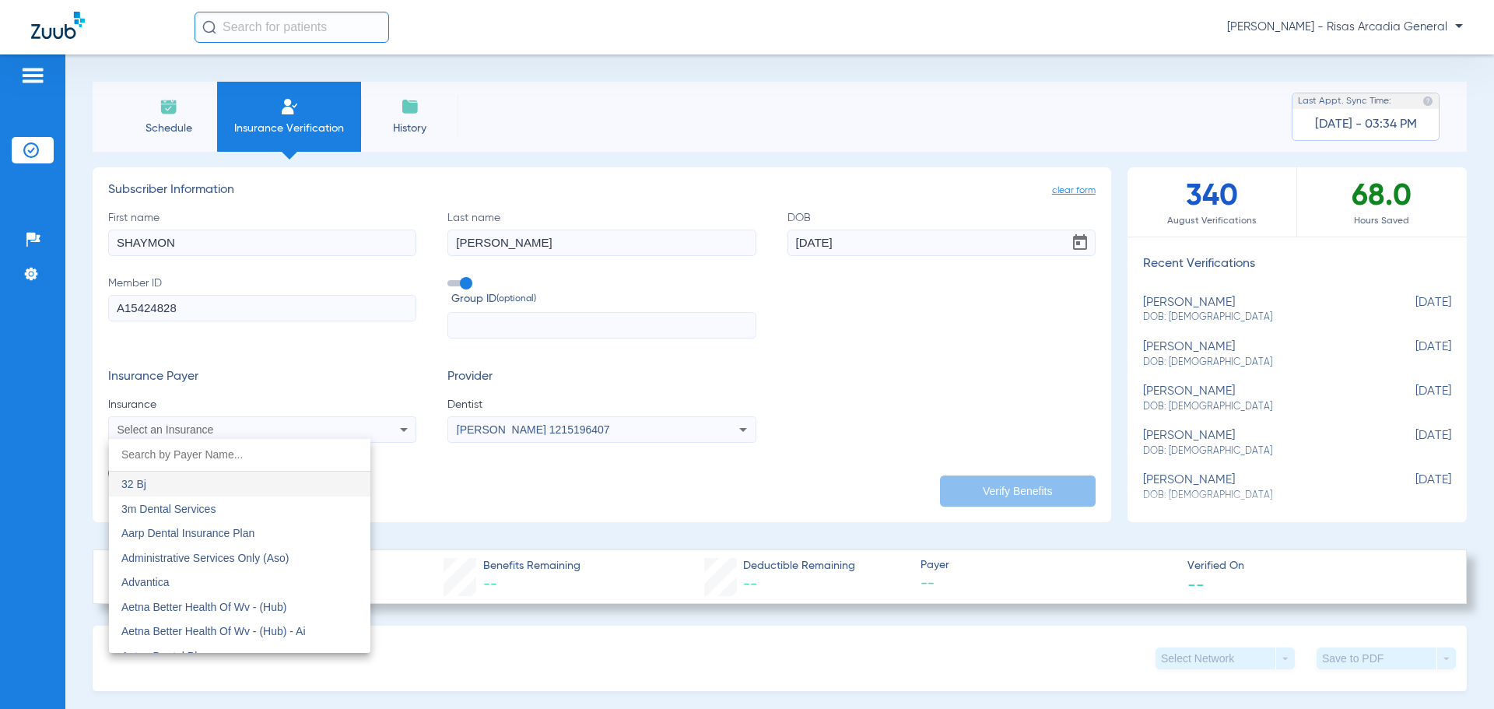
click at [217, 448] on input "dropdown search" at bounding box center [239, 455] width 261 height 32
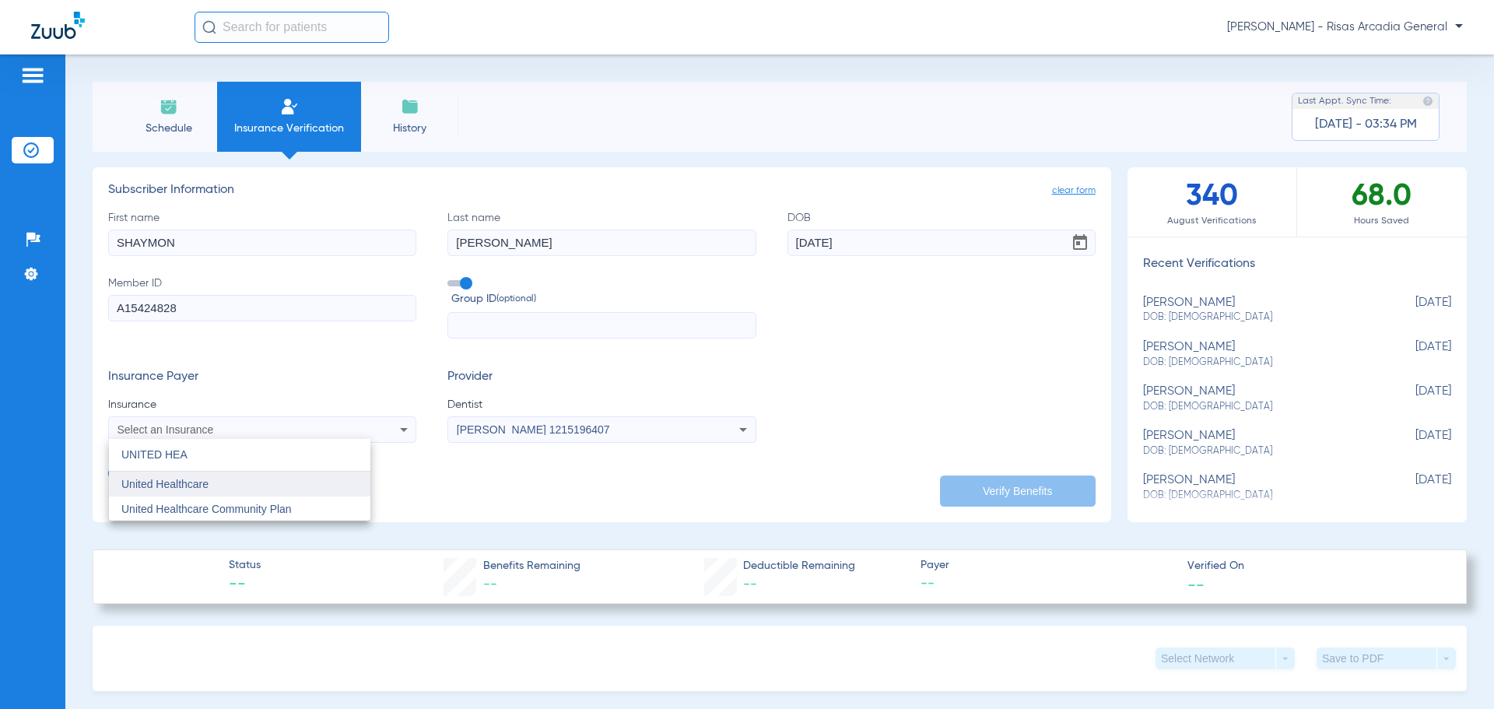
type input "UNITED HEA"
drag, startPoint x: 203, startPoint y: 487, endPoint x: 219, endPoint y: 510, distance: 27.9
click at [219, 510] on div "UNITED HEA close United Healthcare United Healthcare Community Plan" at bounding box center [239, 480] width 261 height 82
click at [219, 510] on span "United Healthcare Community Plan" at bounding box center [206, 509] width 170 height 12
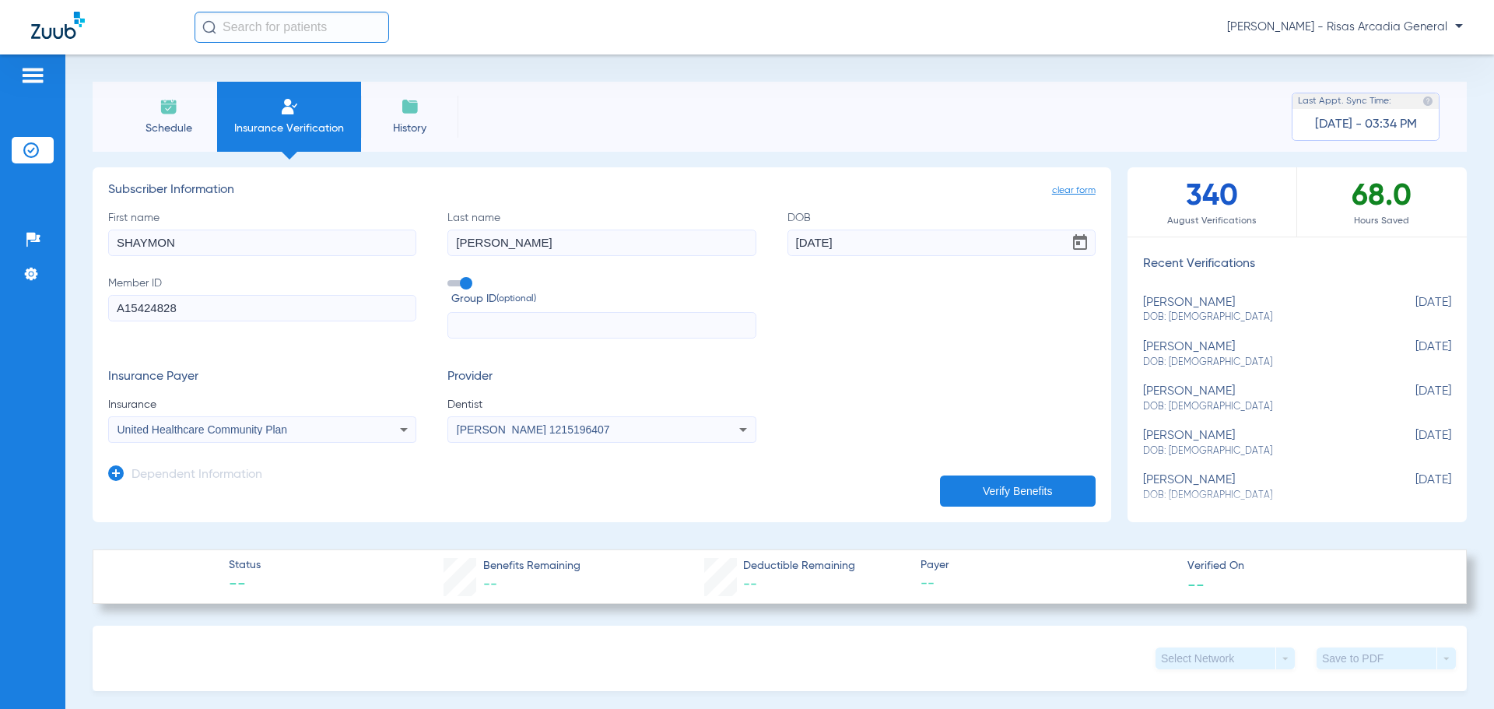
click at [1017, 496] on button "Verify Benefits" at bounding box center [1018, 490] width 156 height 31
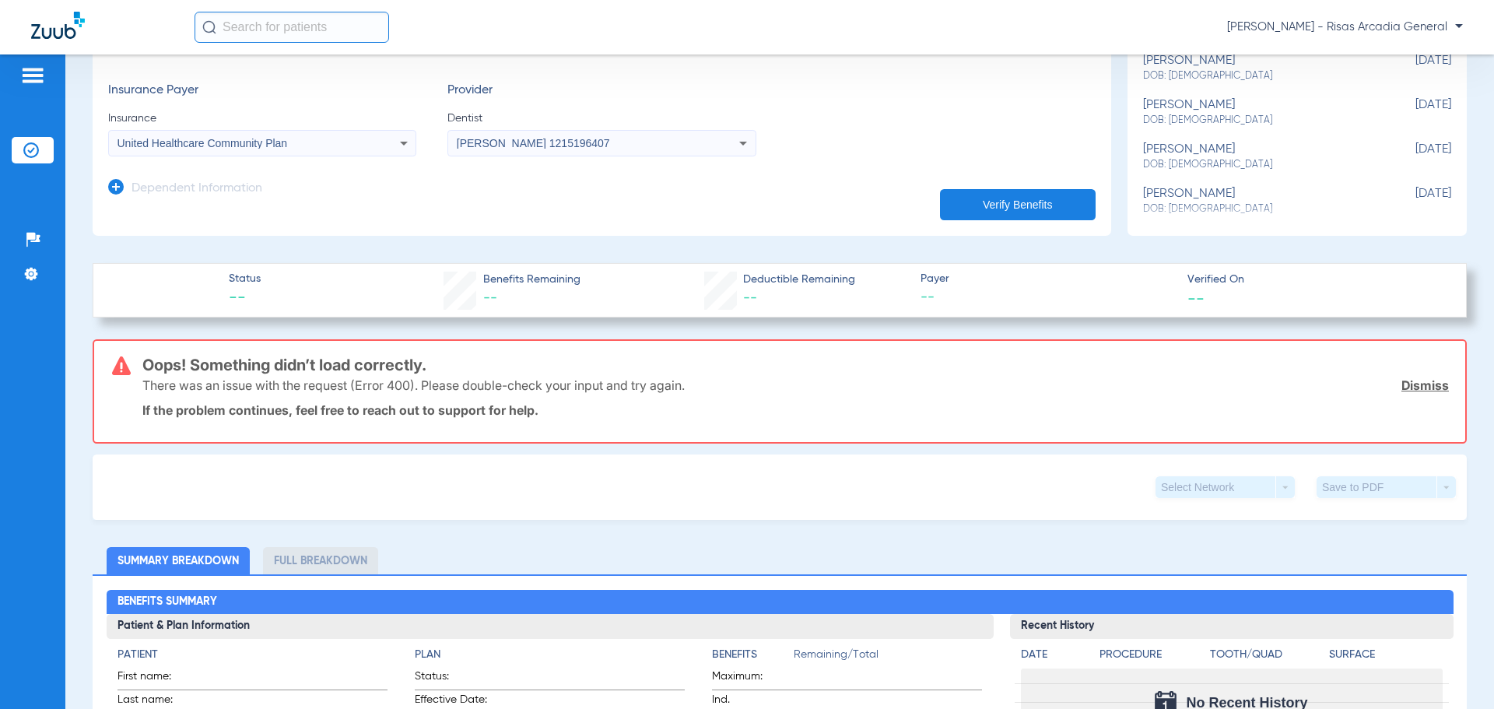
scroll to position [156, 0]
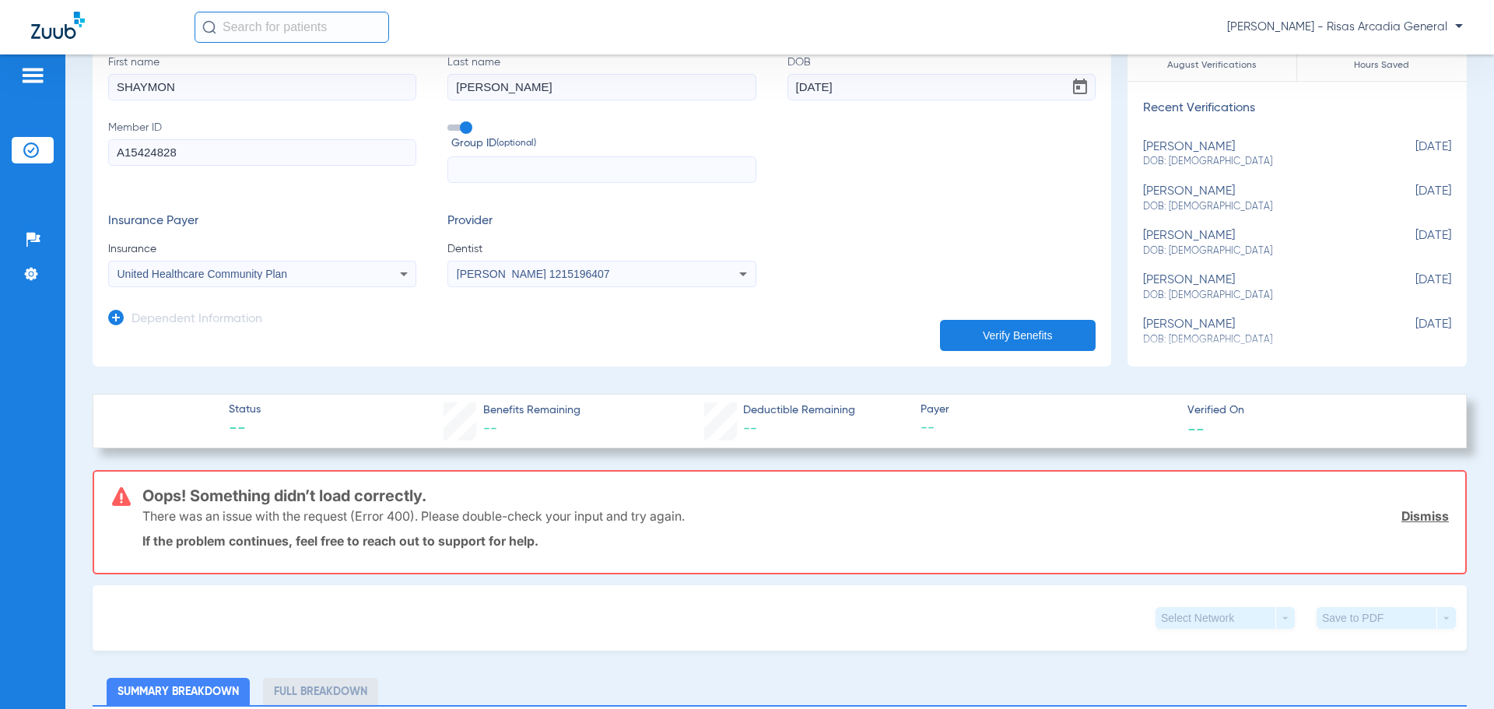
click at [344, 275] on div "United Healthcare Community Plan" at bounding box center [233, 273] width 233 height 11
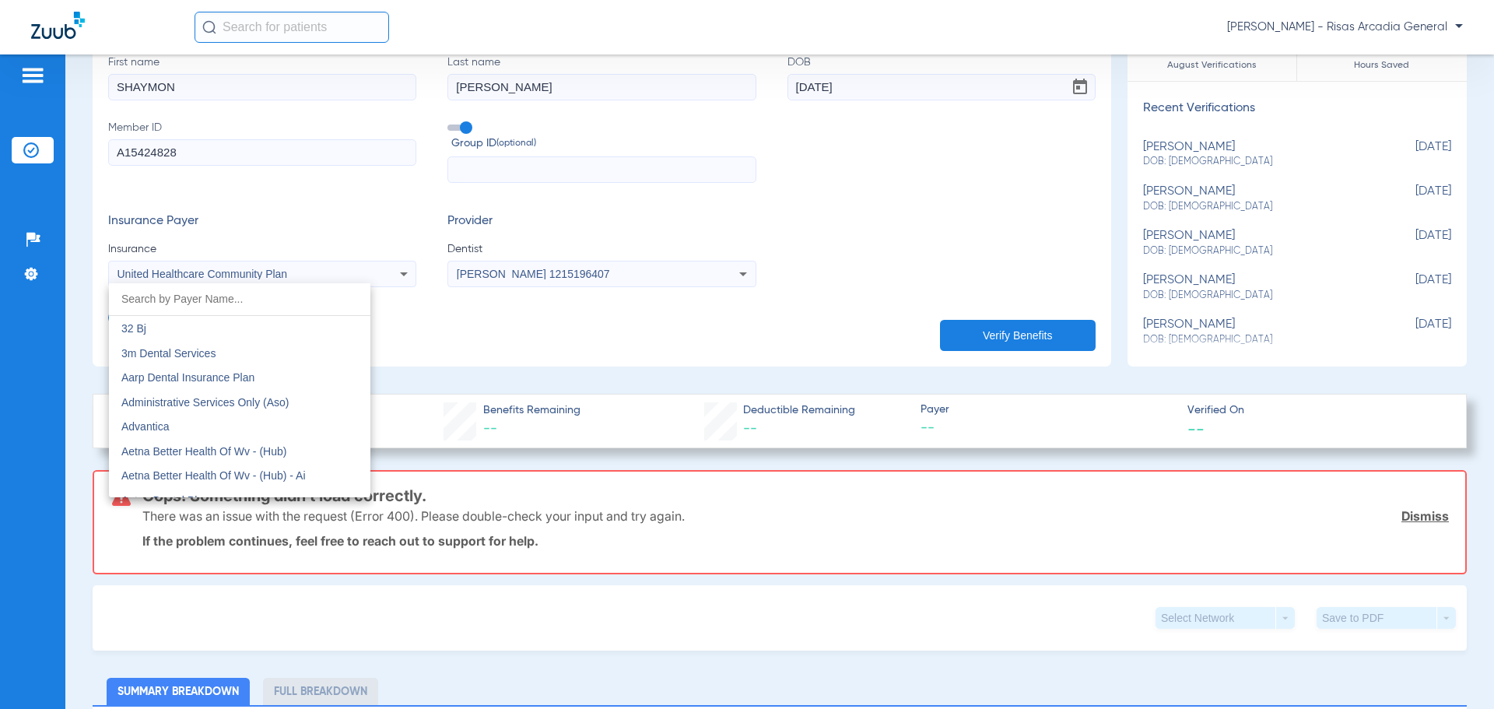
scroll to position [9206, 0]
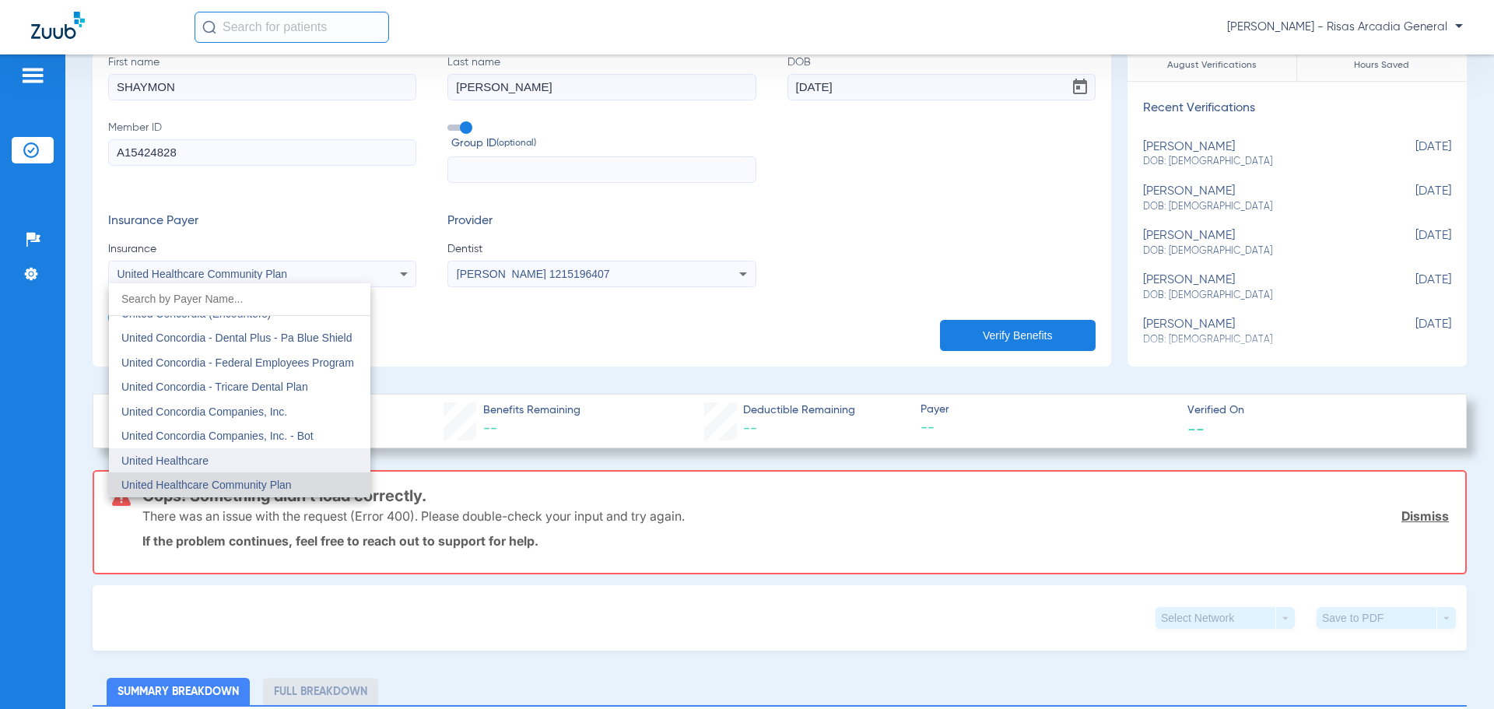
click at [270, 458] on mat-option "United Healthcare" at bounding box center [239, 460] width 261 height 25
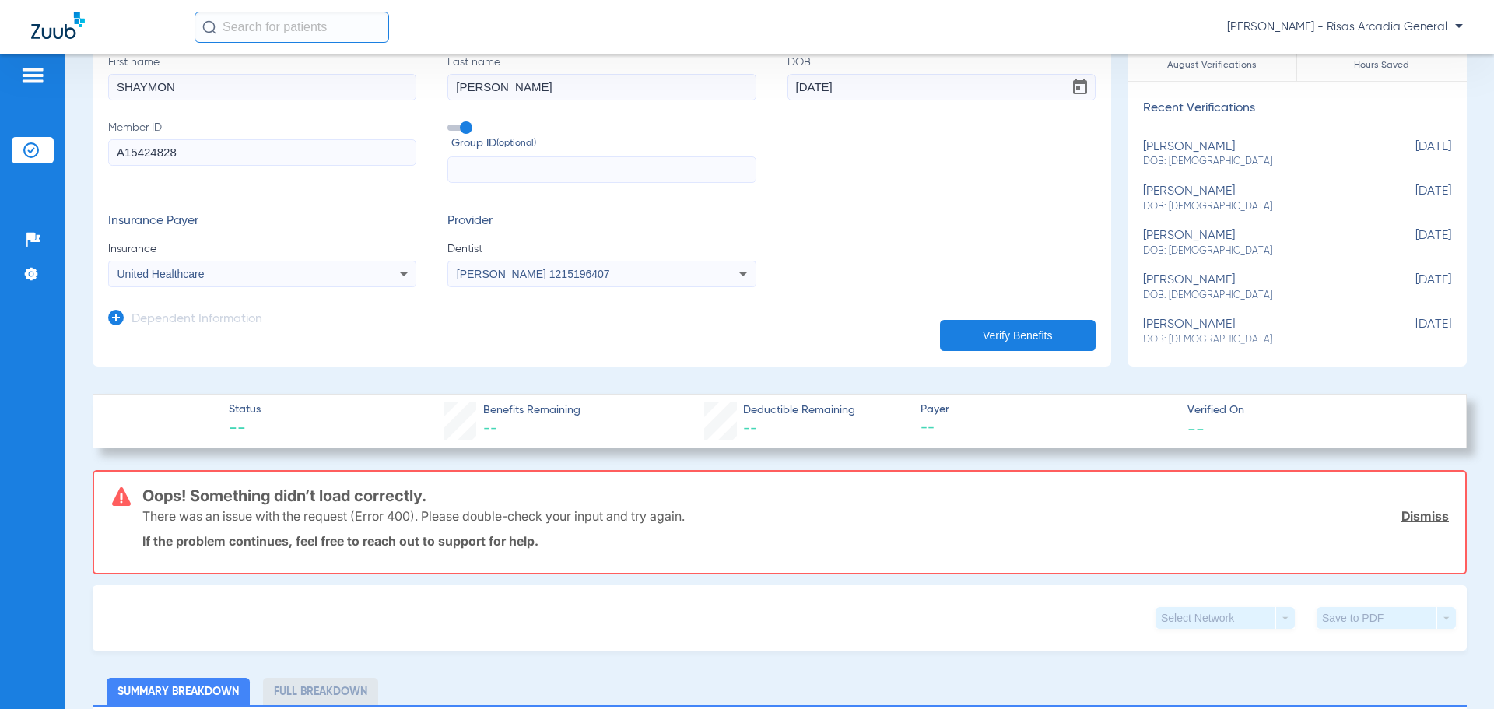
click at [978, 341] on button "Verify Benefits" at bounding box center [1018, 335] width 156 height 31
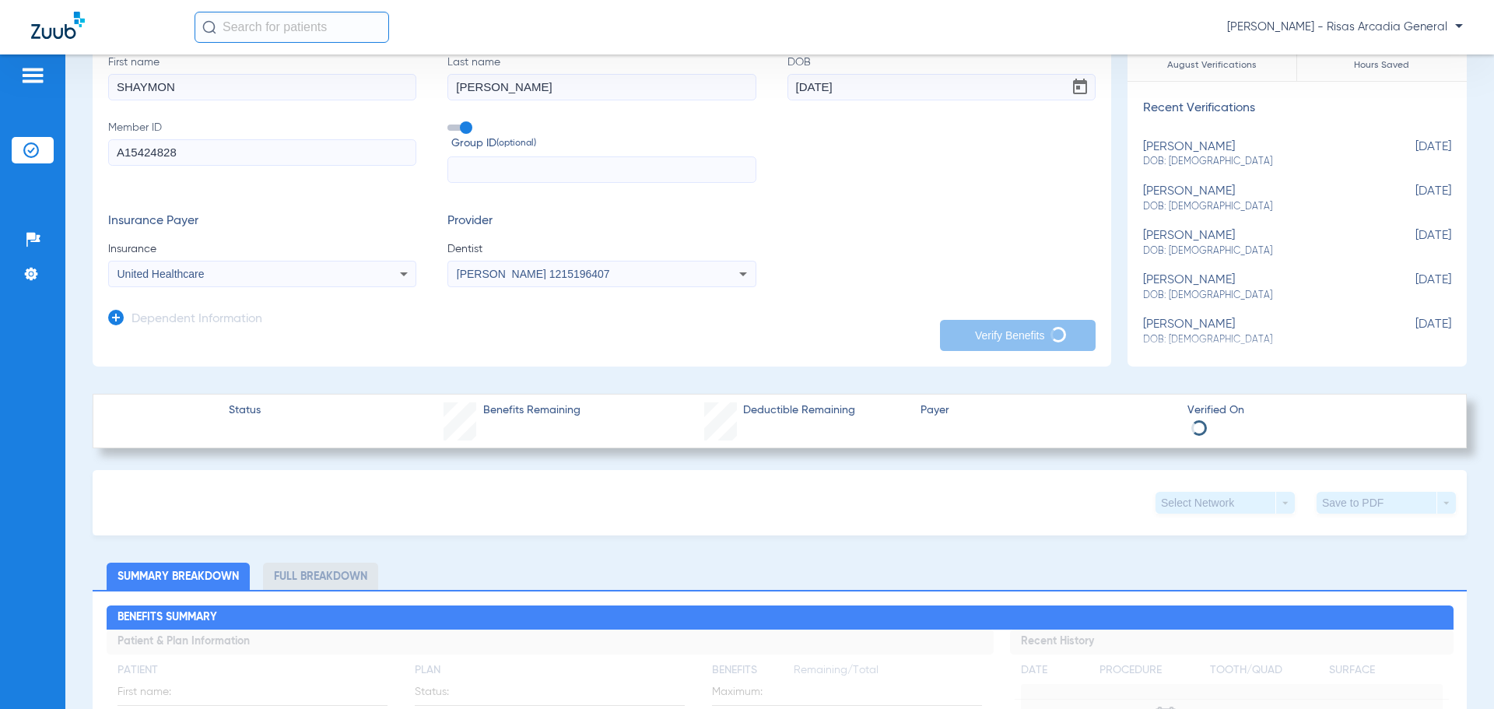
click at [319, 263] on mat-select "United Healthcare" at bounding box center [262, 274] width 308 height 26
click at [373, 272] on div "United Healthcare" at bounding box center [262, 274] width 307 height 19
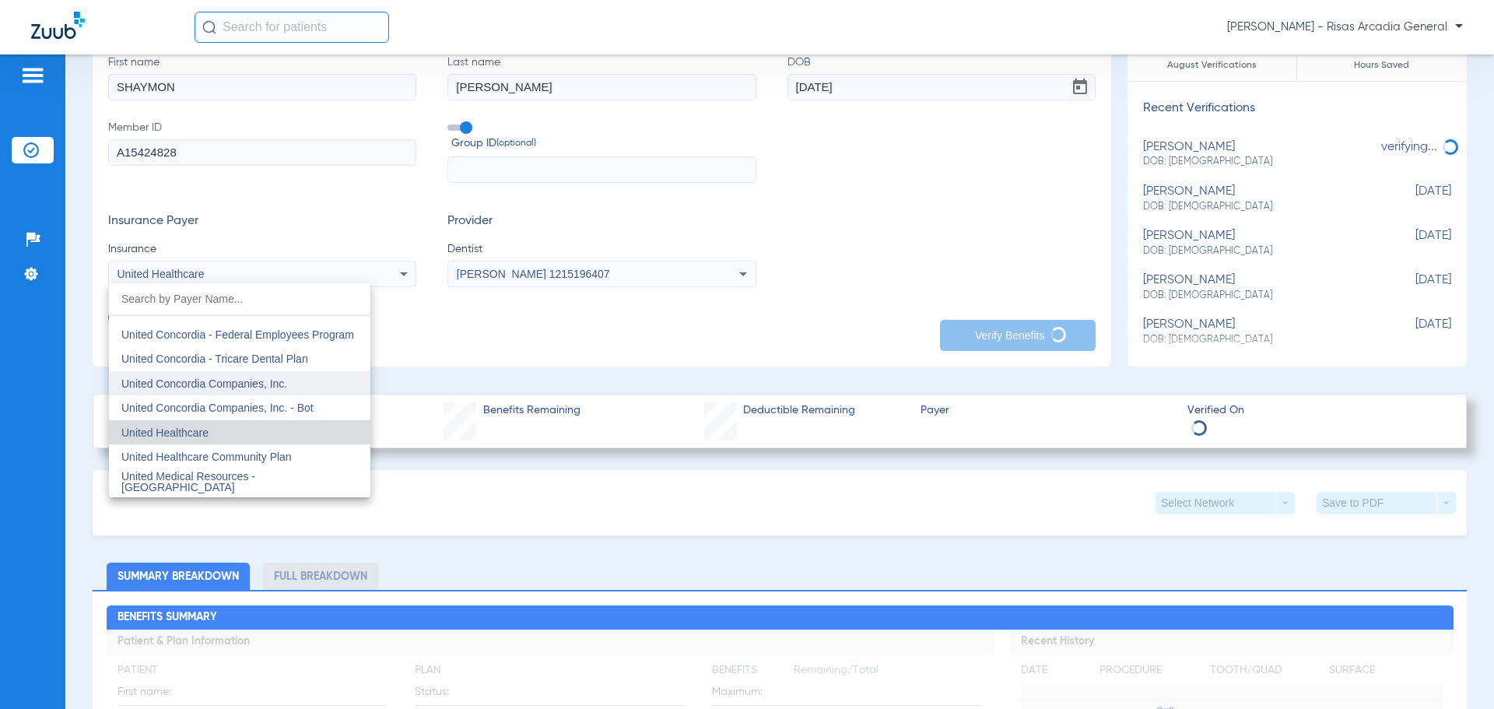
scroll to position [9260, 0]
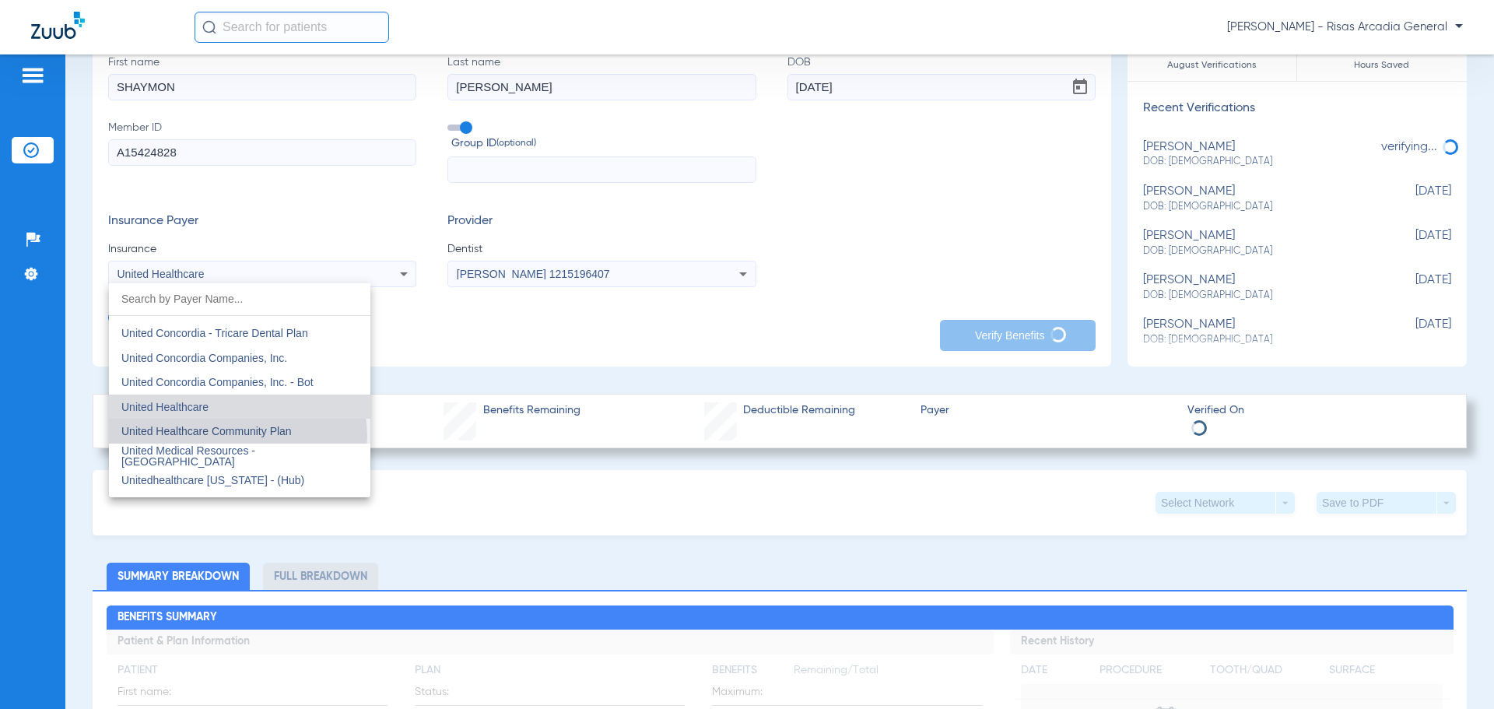
click at [237, 436] on span "United Healthcare Community Plan" at bounding box center [206, 431] width 170 height 12
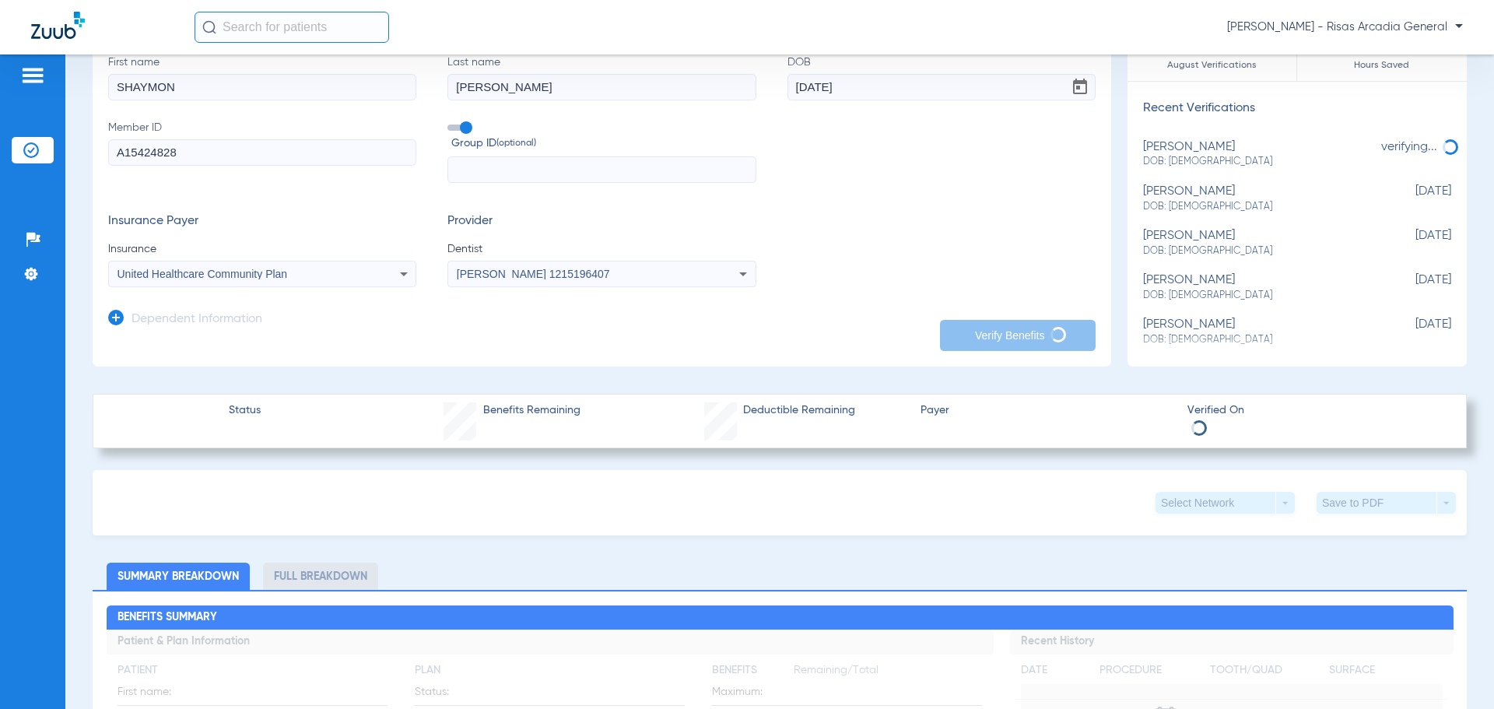
click at [829, 247] on div "Insurance Payer Insurance United Healthcare Community Plan Provider Dentist Jam…" at bounding box center [601, 250] width 987 height 73
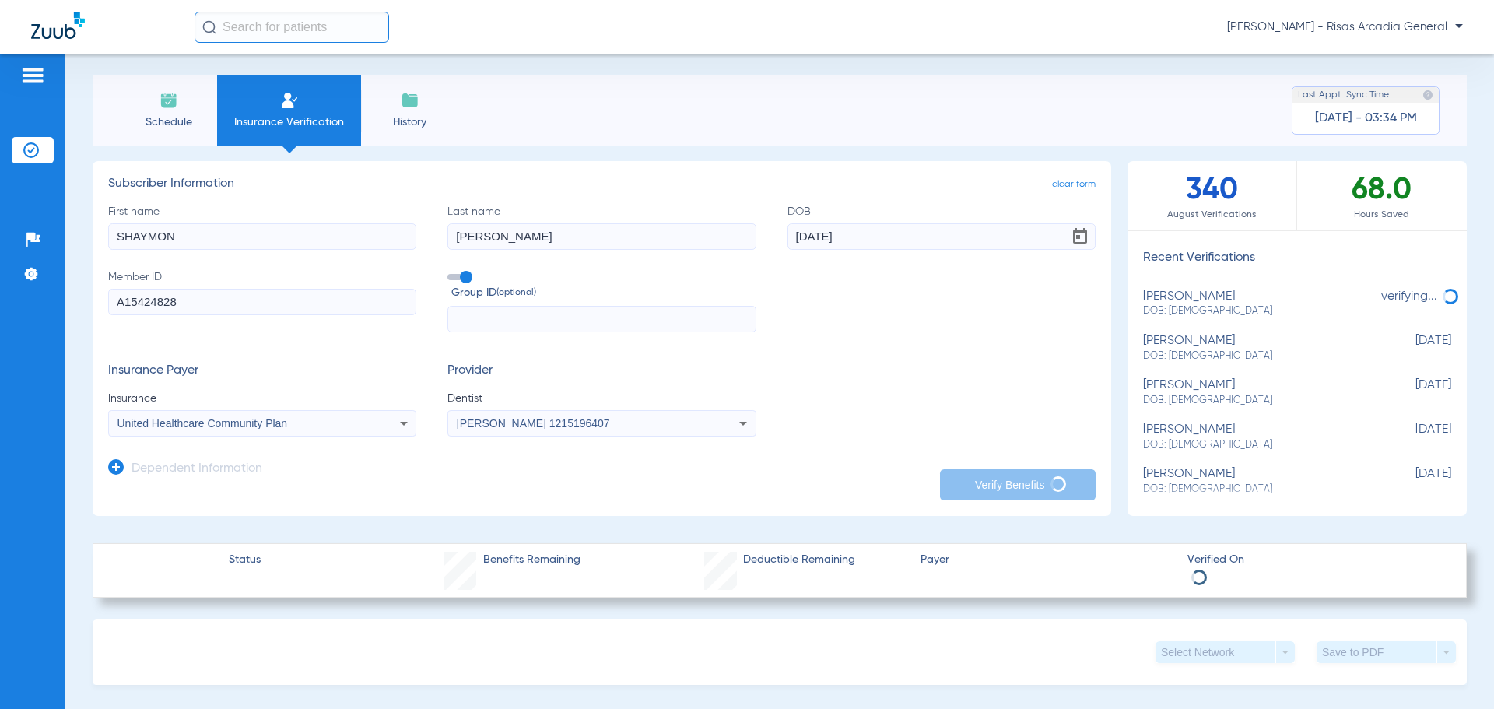
scroll to position [0, 0]
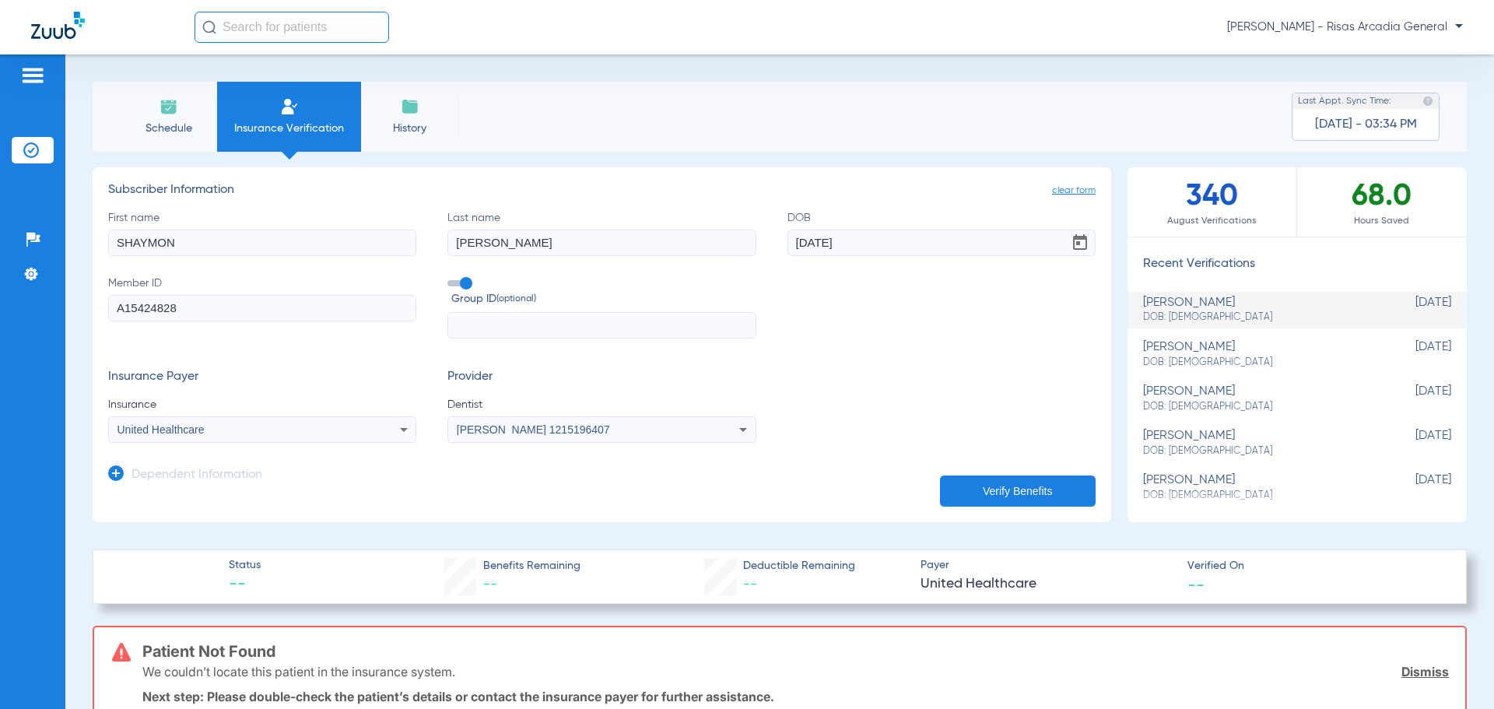
click at [963, 485] on button "Verify Benefits" at bounding box center [1018, 490] width 156 height 31
